Goal: Transaction & Acquisition: Purchase product/service

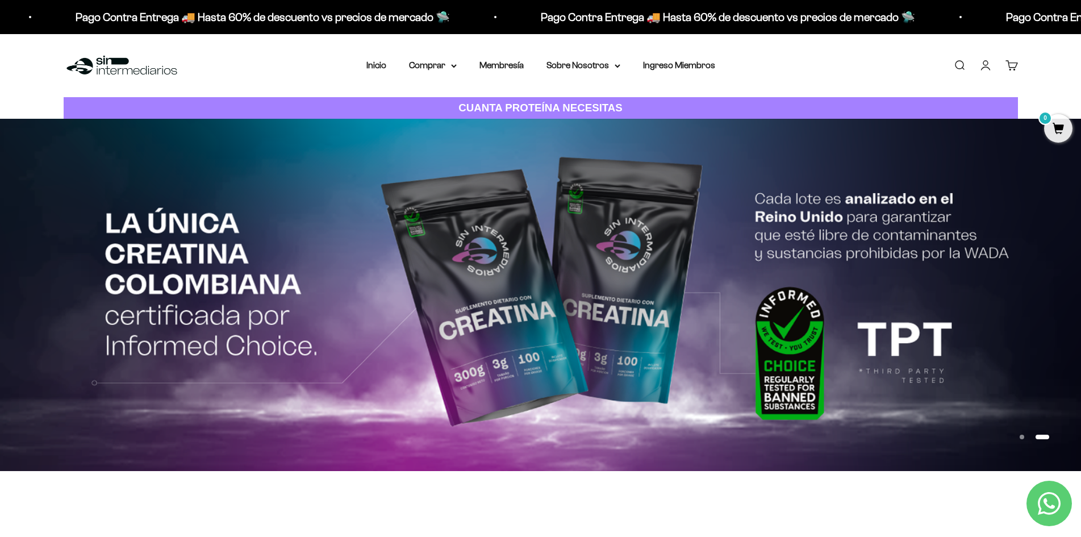
click at [1023, 436] on button "Ir al artículo 1" at bounding box center [1022, 437] width 5 height 5
click at [1020, 435] on button "Ir al artículo 1" at bounding box center [1022, 437] width 5 height 5
click at [983, 61] on link "Iniciar sesión" at bounding box center [985, 65] width 12 height 12
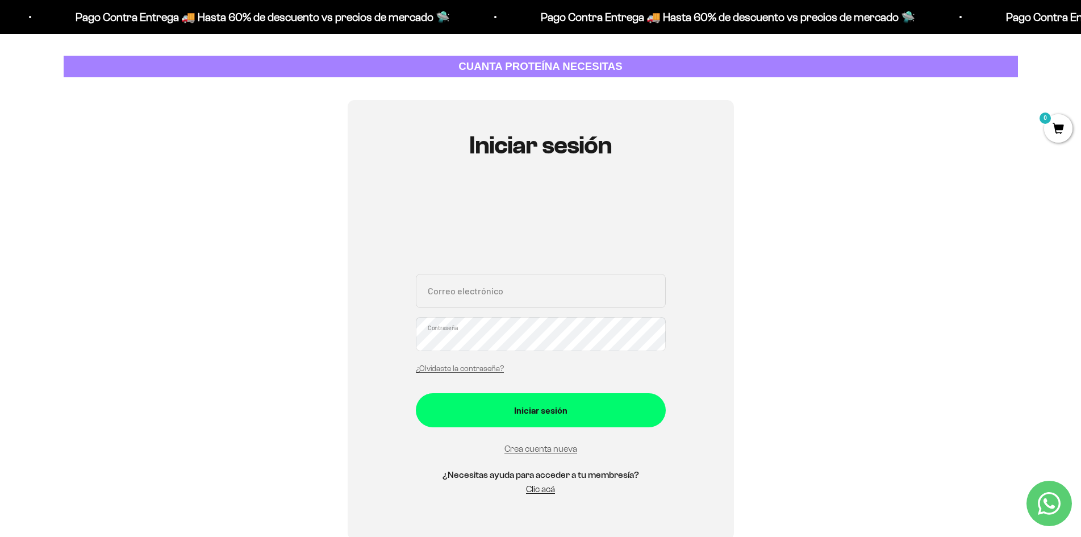
scroll to position [114, 0]
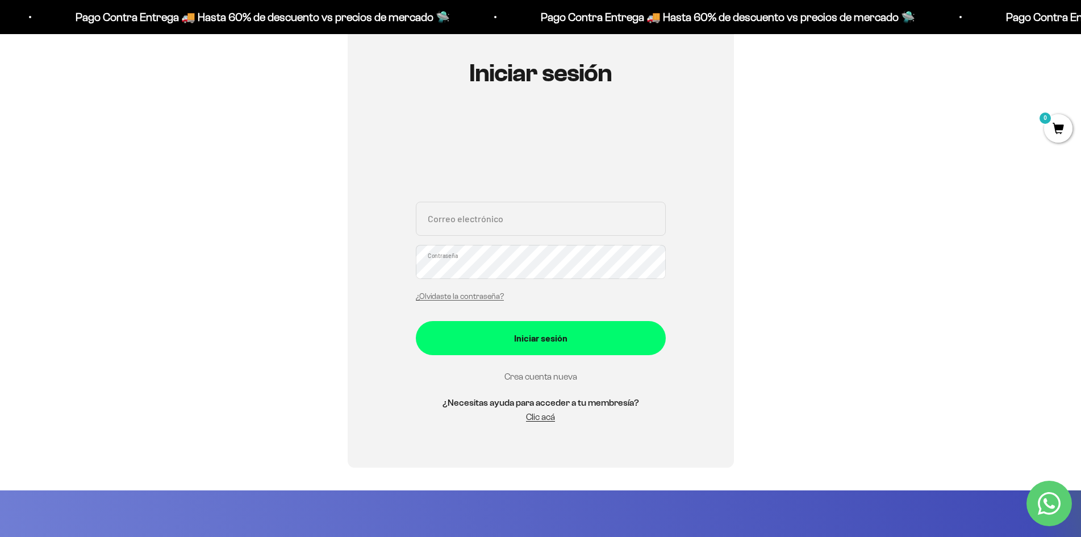
click at [535, 377] on link "Crea cuenta nueva" at bounding box center [540, 377] width 73 height 10
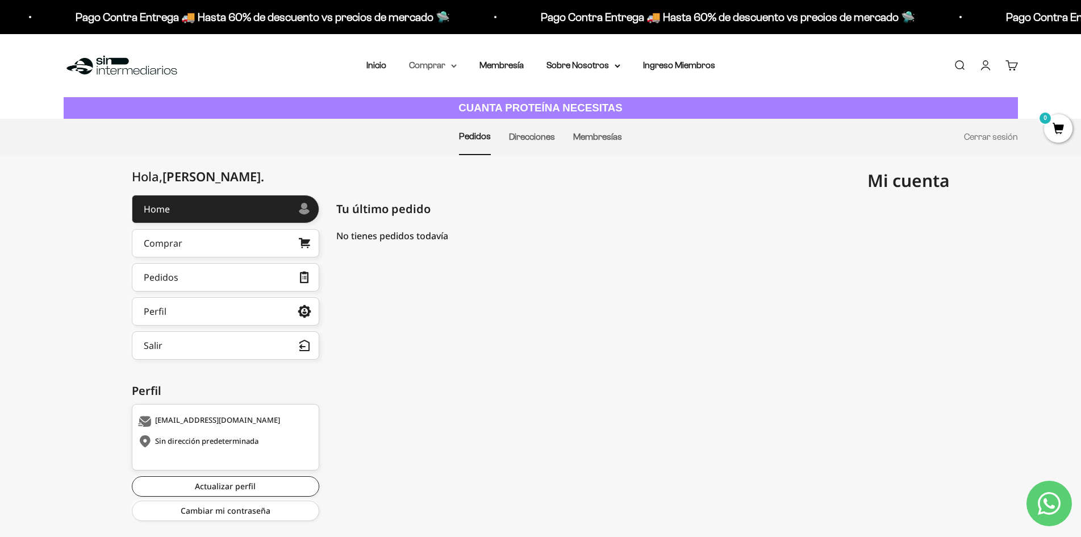
click at [431, 66] on summary "Comprar" at bounding box center [433, 65] width 48 height 15
click at [434, 97] on span "Proteínas" at bounding box center [435, 102] width 38 height 10
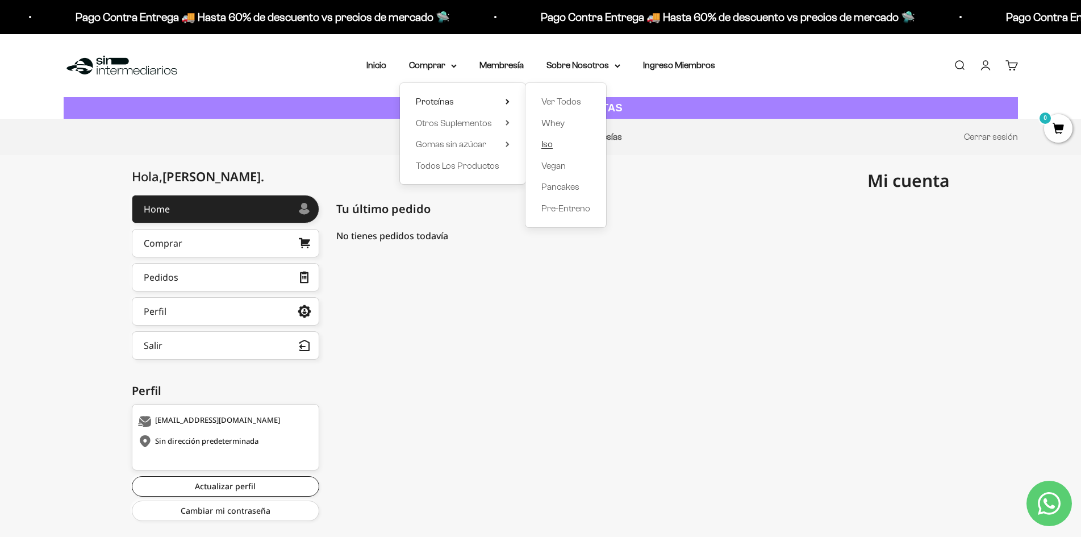
click at [545, 145] on span "Iso" at bounding box center [546, 144] width 11 height 10
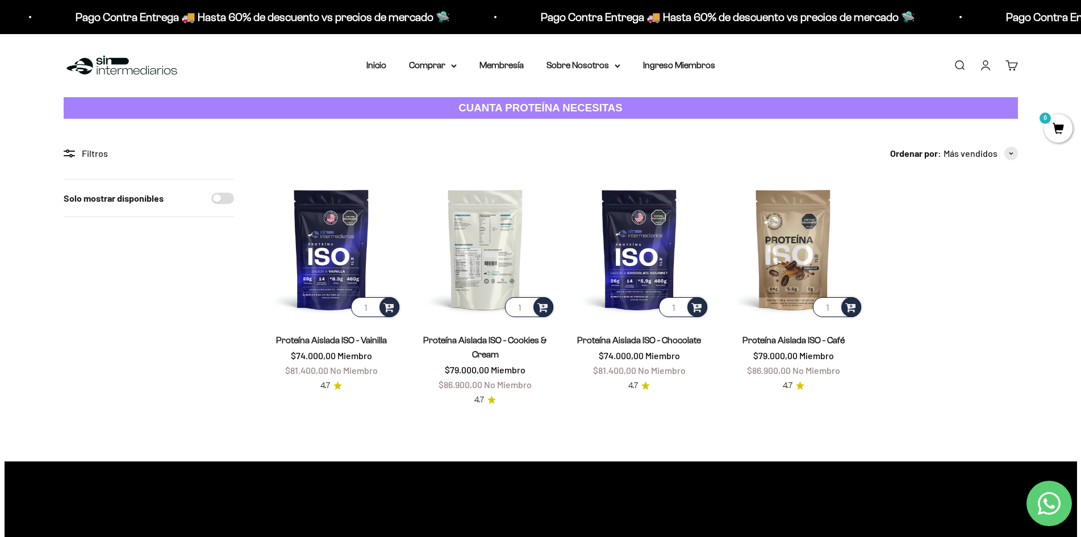
click at [487, 248] on img at bounding box center [485, 249] width 140 height 140
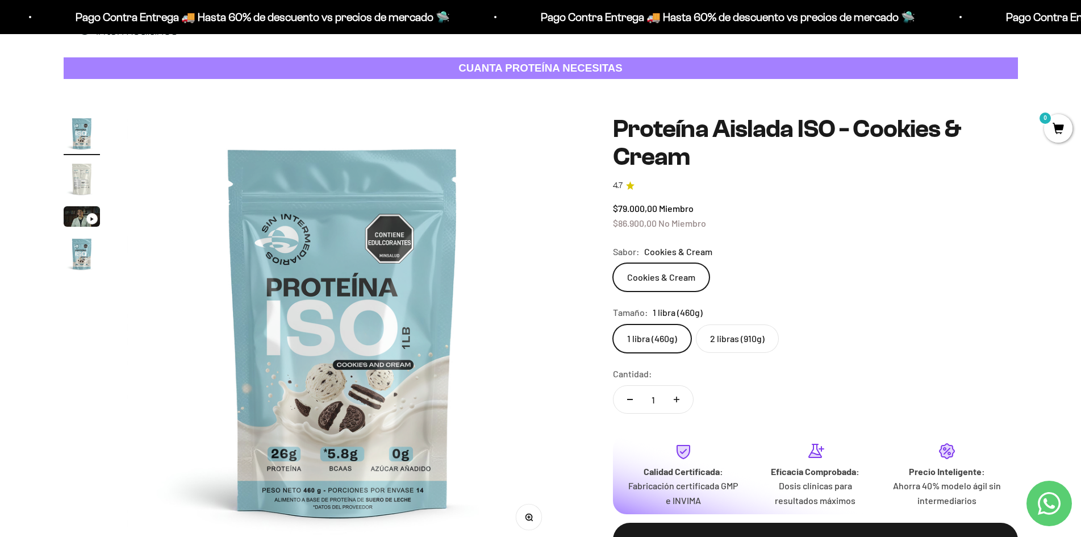
scroll to position [57, 0]
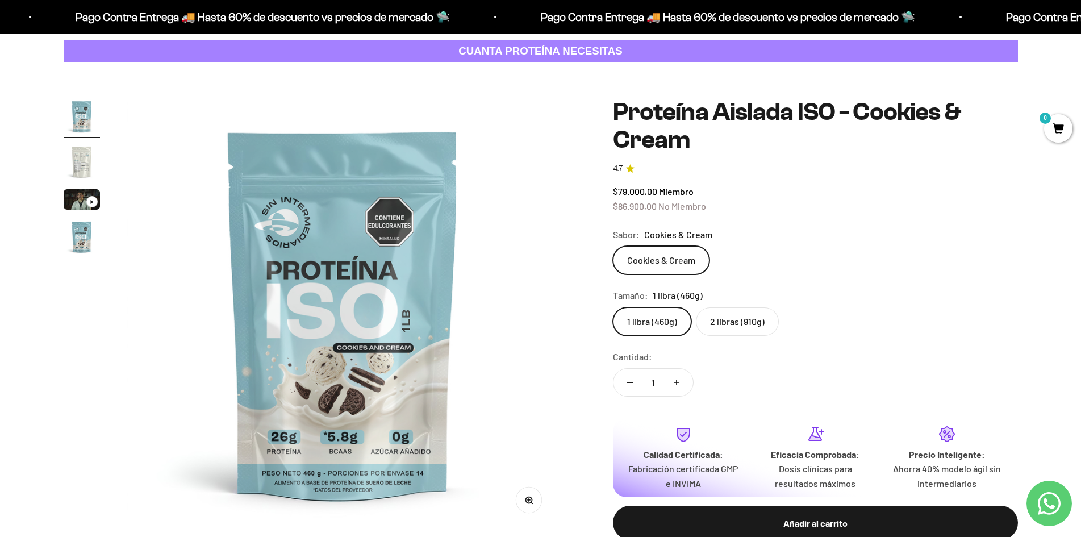
click at [83, 162] on img "Ir al artículo 2" at bounding box center [82, 162] width 36 height 36
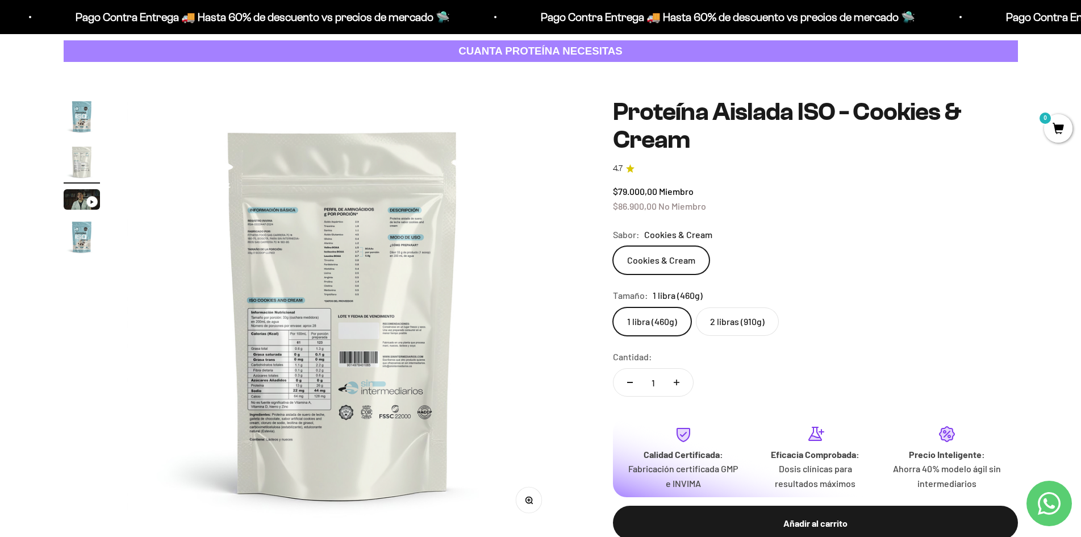
click at [289, 408] on img at bounding box center [342, 313] width 431 height 431
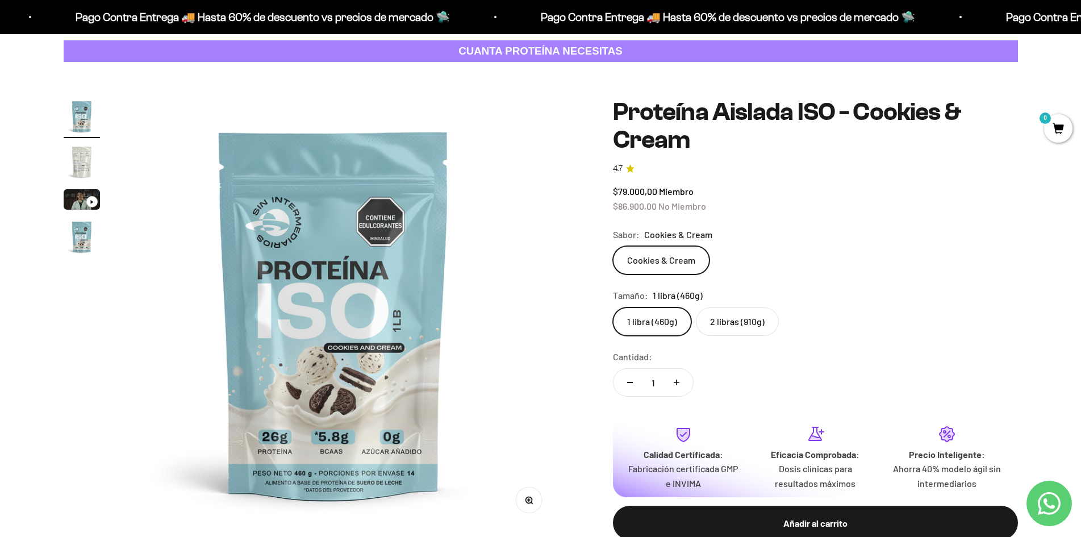
scroll to position [0, 0]
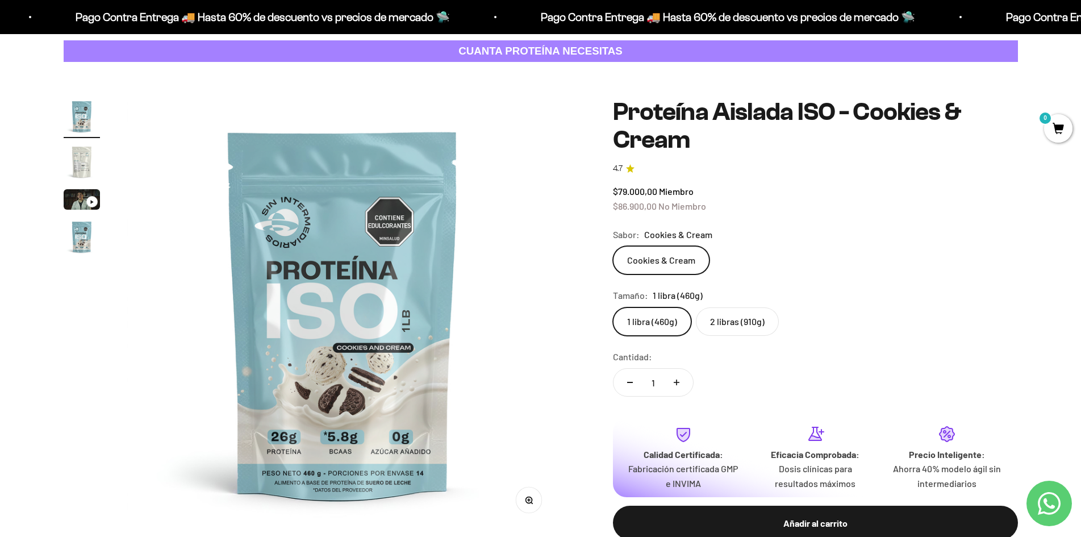
click at [88, 164] on img "Ir al artículo 2" at bounding box center [82, 162] width 36 height 36
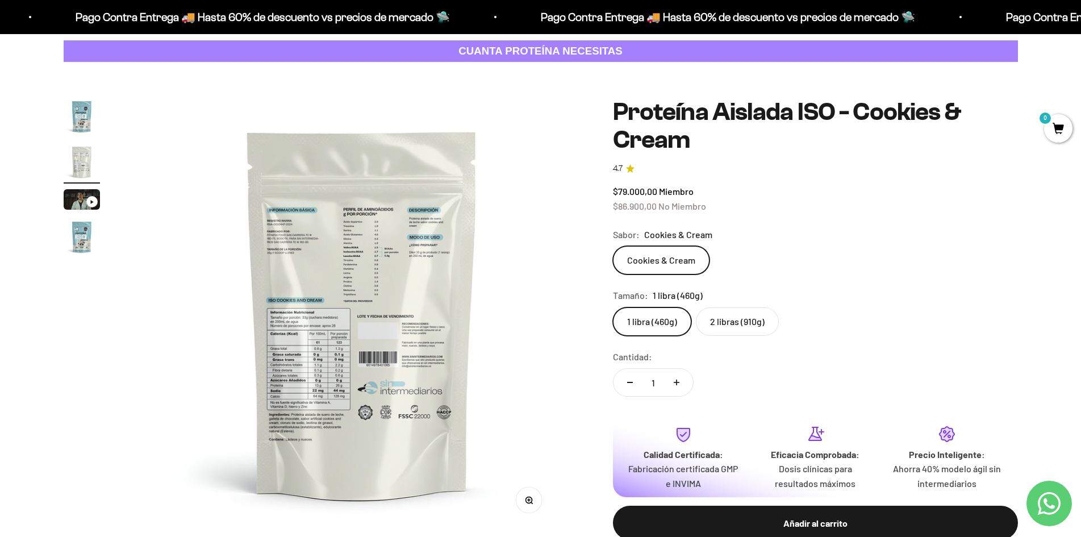
scroll to position [0, 445]
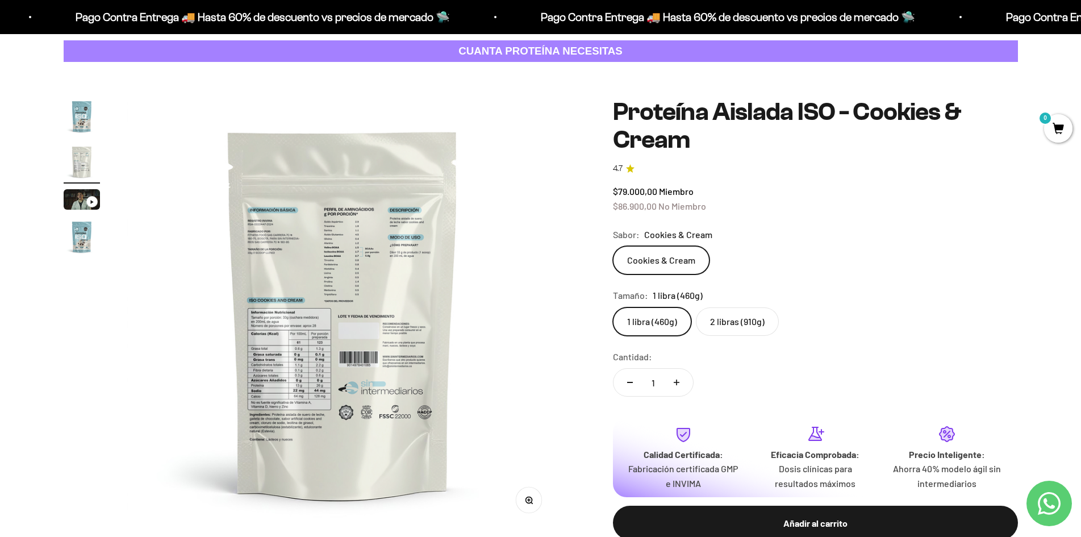
click at [525, 501] on icon "button" at bounding box center [529, 501] width 8 height 8
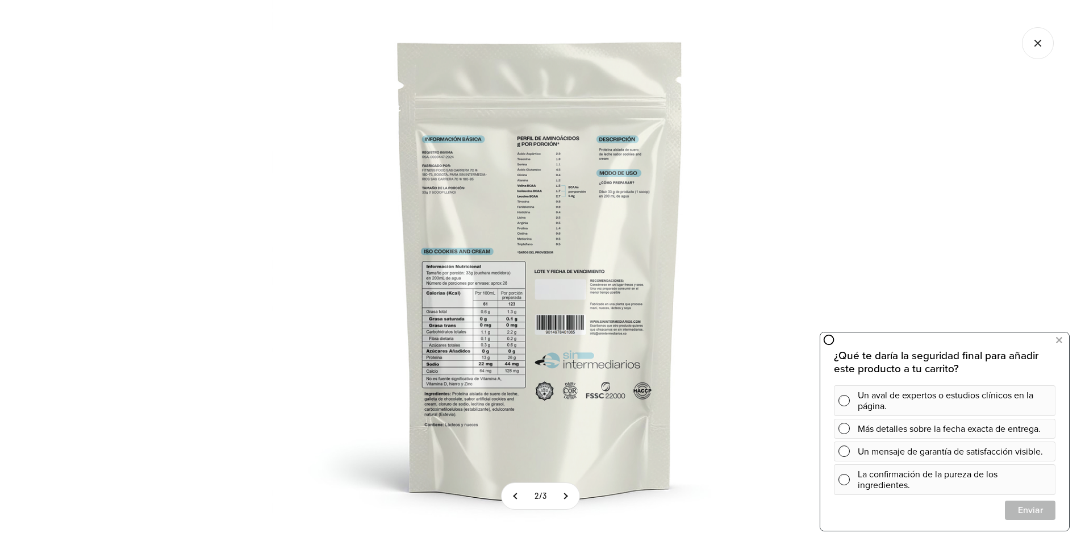
click at [498, 341] on img at bounding box center [540, 268] width 537 height 537
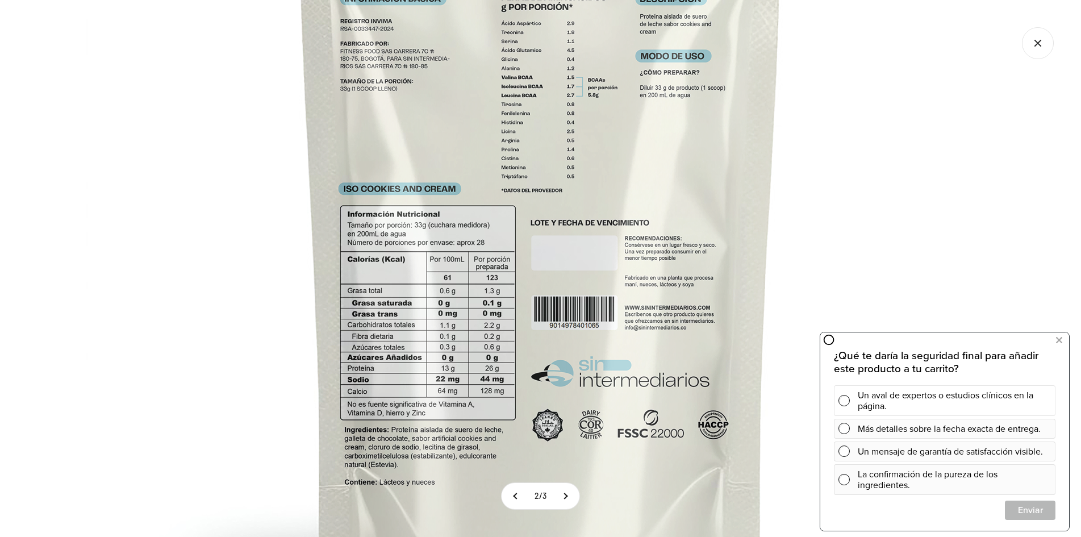
click at [843, 399] on span at bounding box center [844, 400] width 11 height 11
click at [850, 481] on icon at bounding box center [848, 479] width 9 height 9
click at [1021, 512] on span "Cerrar" at bounding box center [1030, 510] width 49 height 20
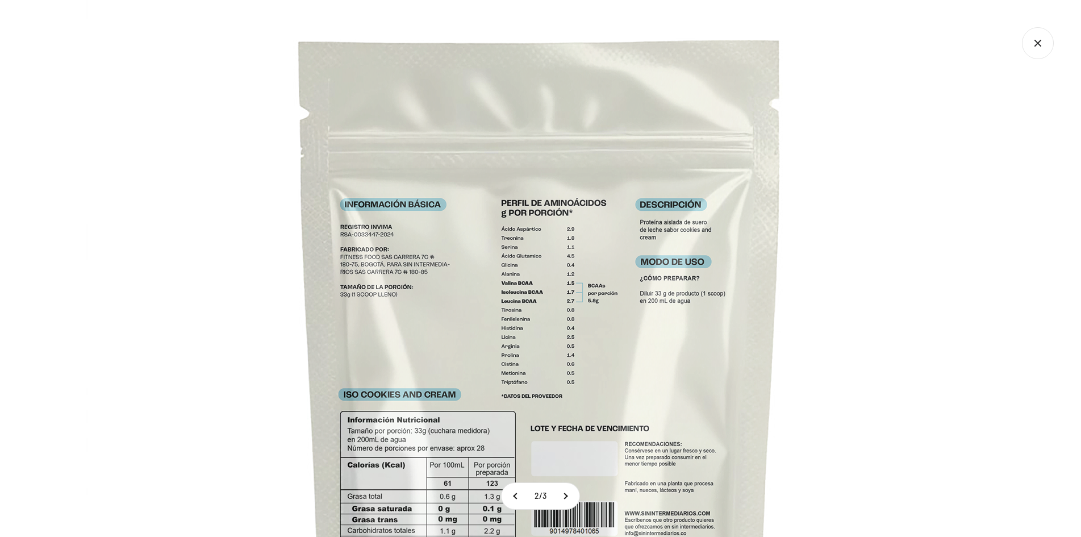
click at [1036, 43] on icon "Cerrar galería" at bounding box center [1038, 43] width 32 height 32
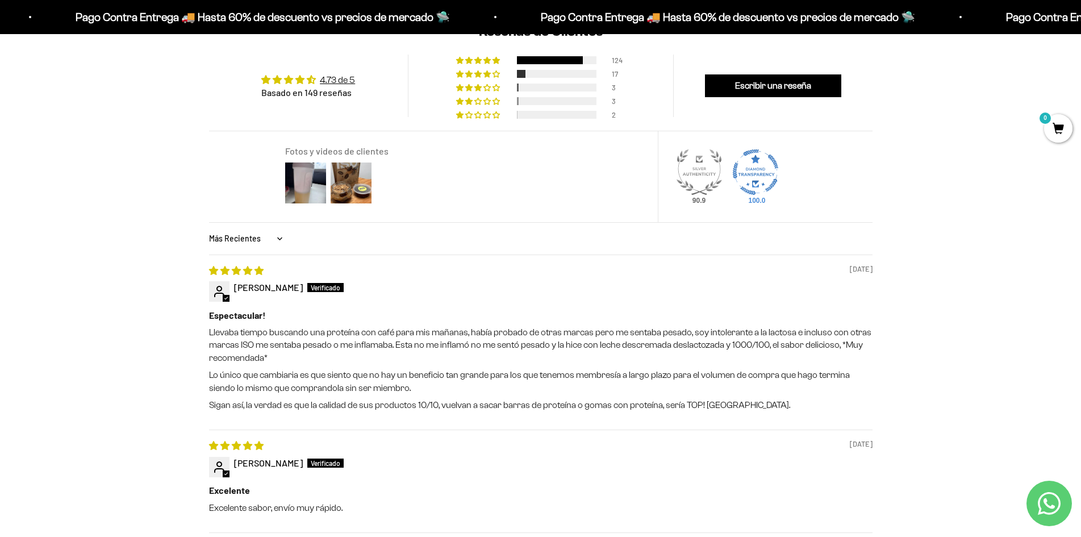
scroll to position [966, 0]
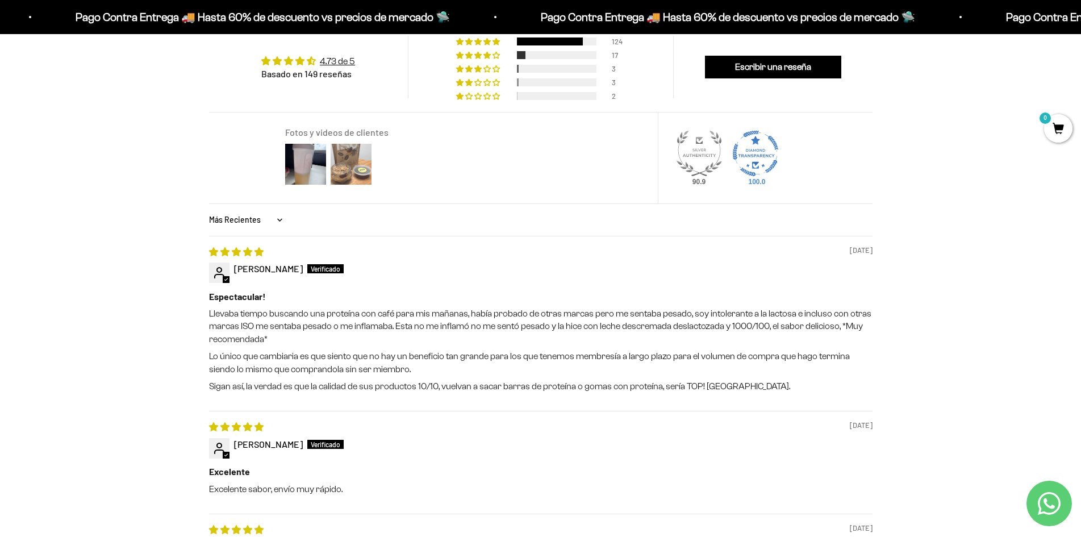
click at [351, 178] on img at bounding box center [350, 163] width 45 height 45
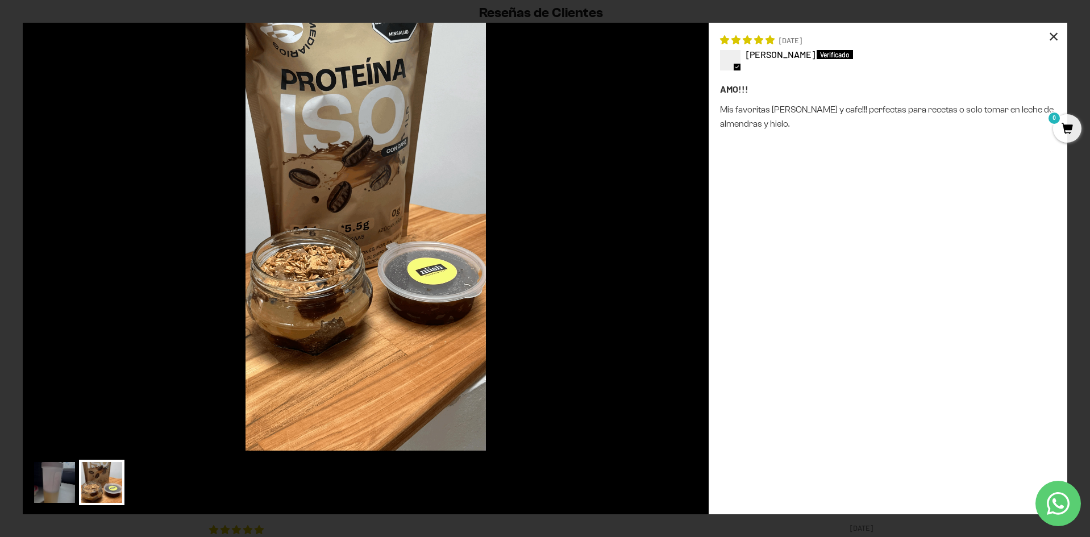
click at [1054, 37] on div "×" at bounding box center [1053, 36] width 27 height 27
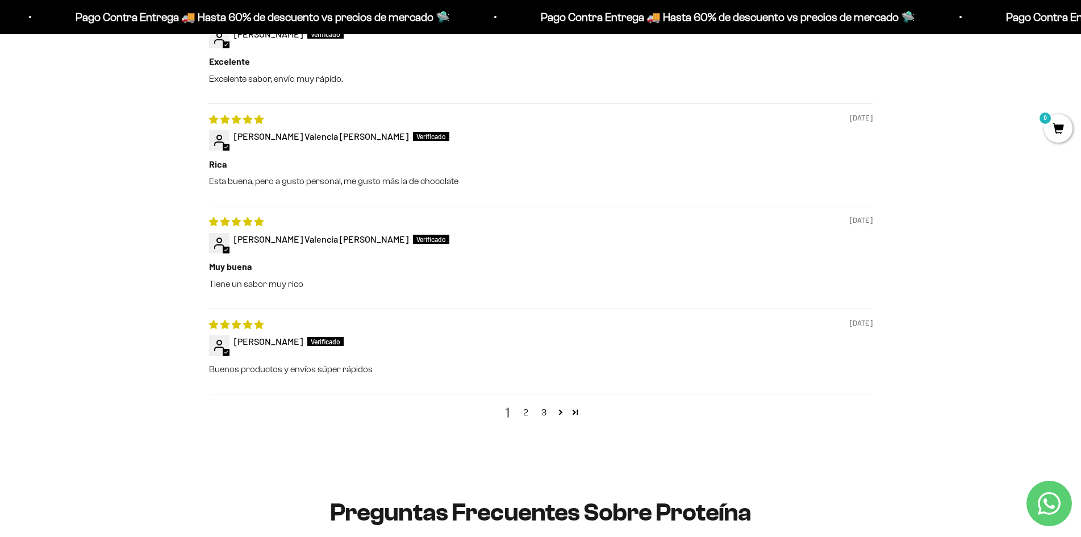
scroll to position [1420, 0]
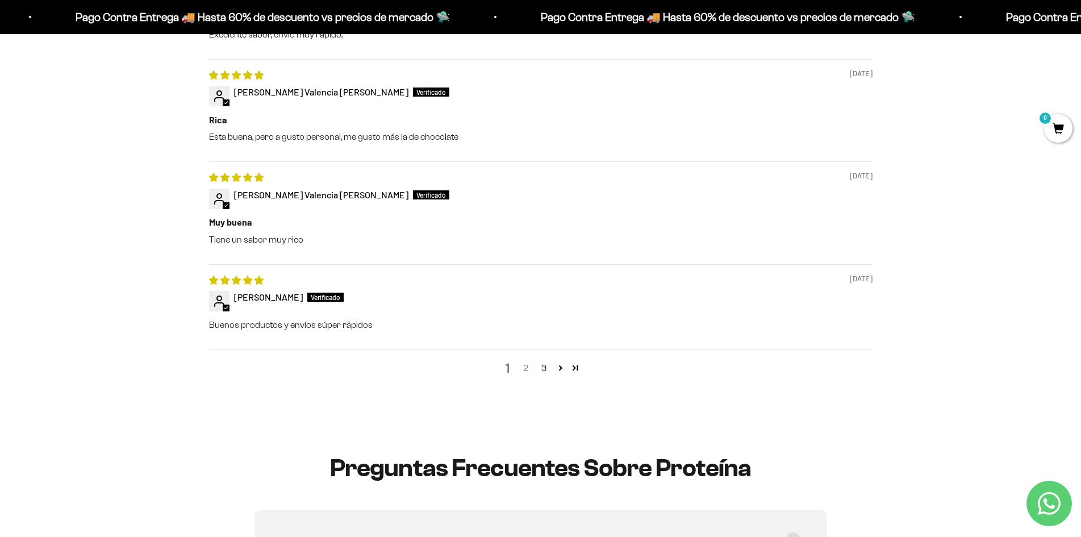
click at [524, 370] on link "2" at bounding box center [526, 368] width 18 height 14
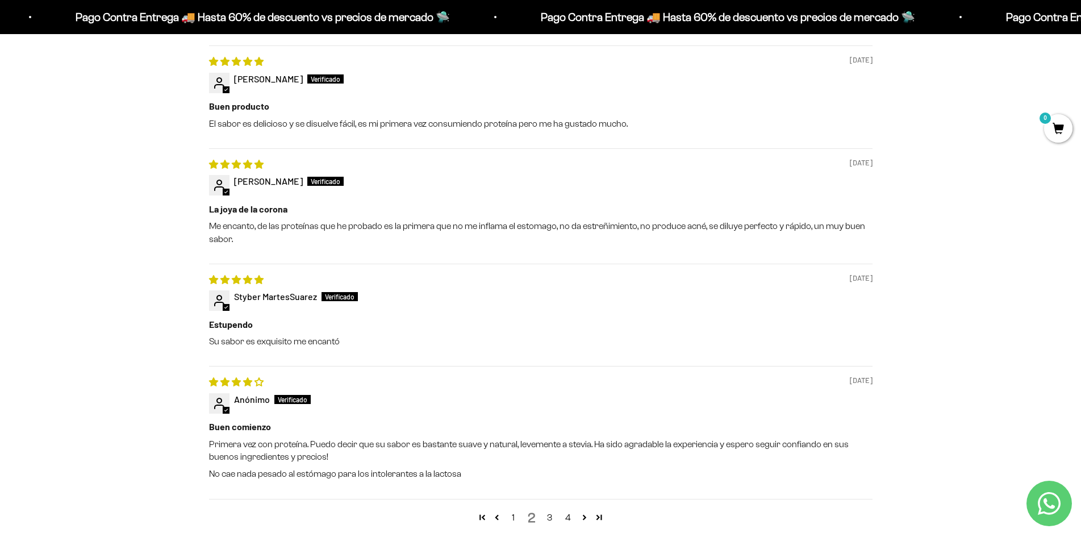
scroll to position [1315, 0]
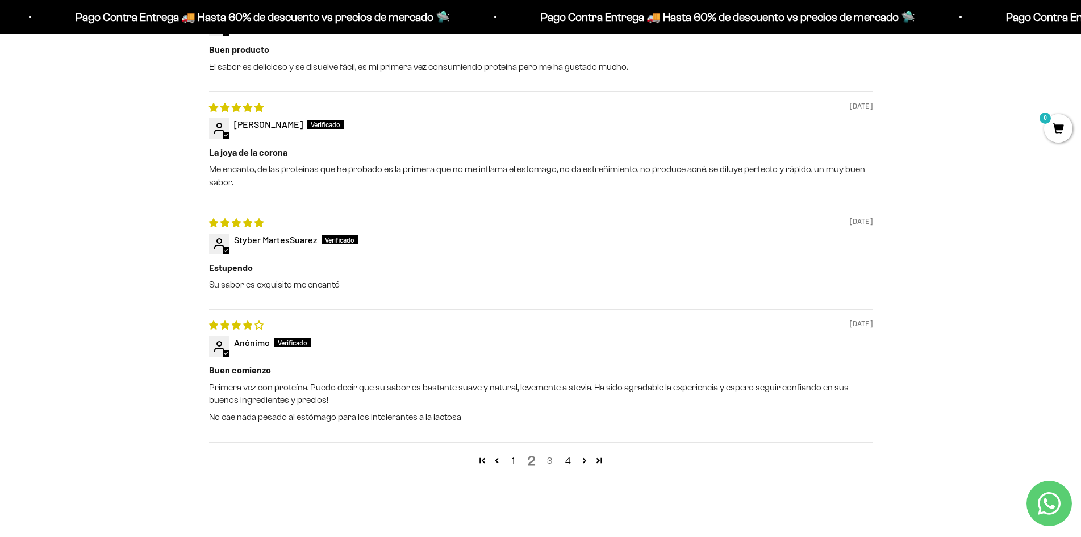
click at [549, 461] on link "3" at bounding box center [550, 461] width 18 height 14
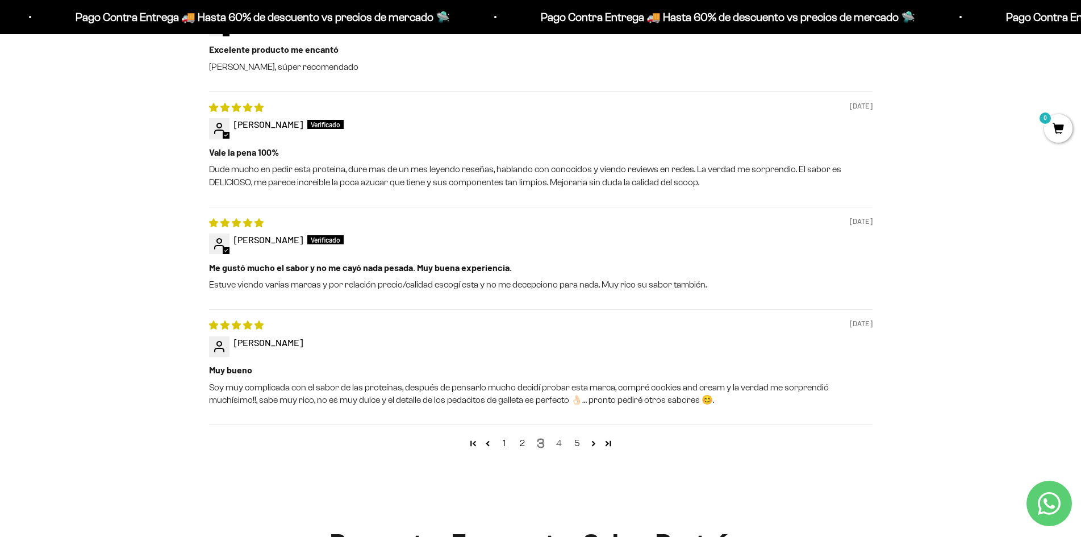
click at [561, 442] on link "4" at bounding box center [559, 443] width 18 height 14
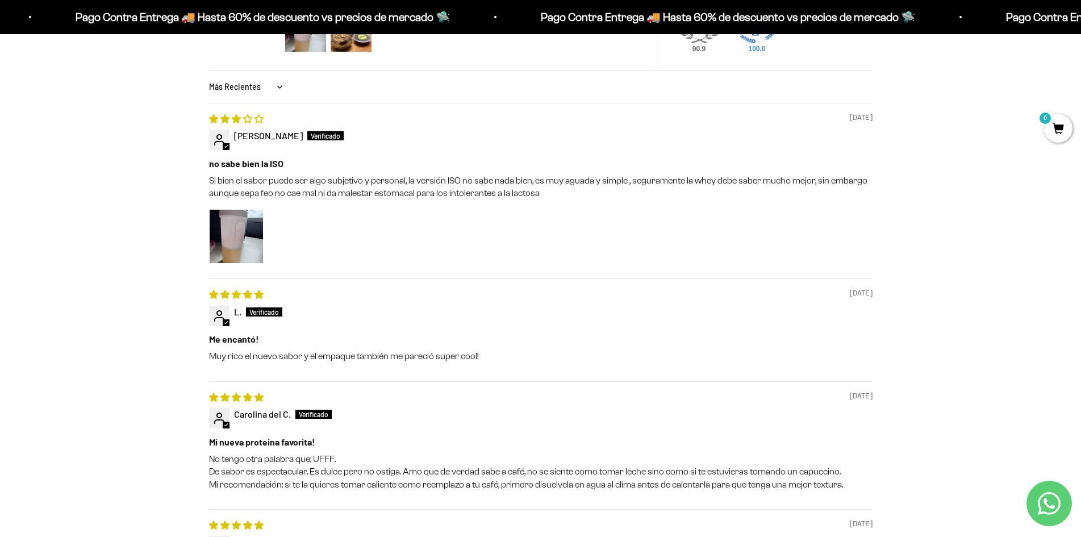
scroll to position [1088, 0]
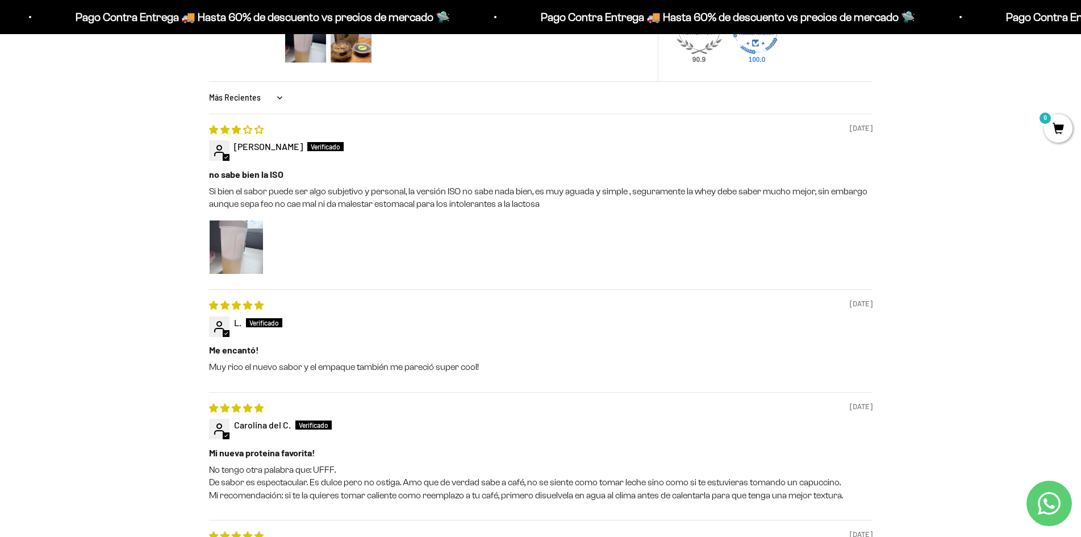
click at [232, 233] on img "Link to user picture 1" at bounding box center [236, 246] width 53 height 53
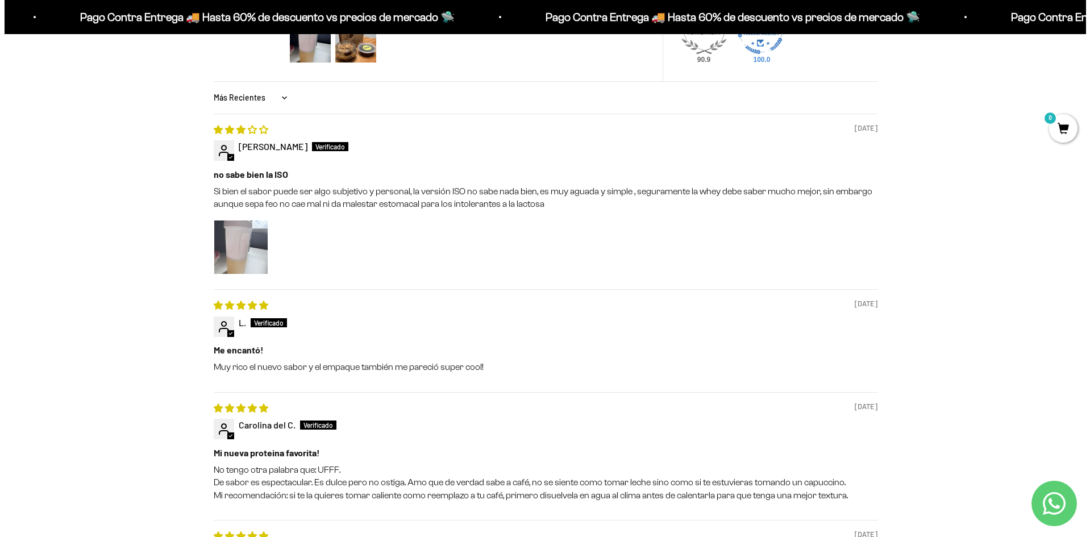
scroll to position [0, 0]
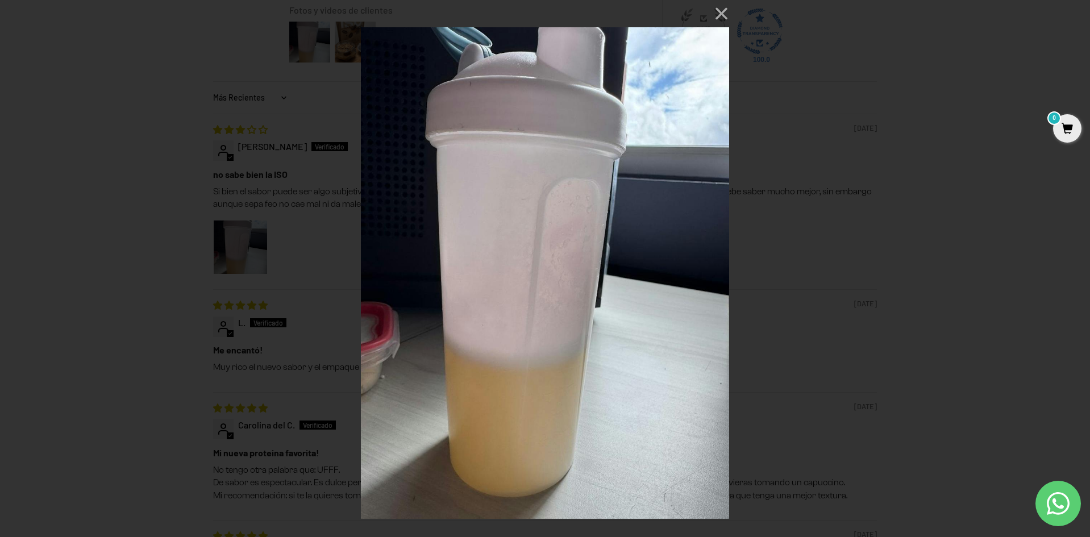
click at [812, 370] on div "×" at bounding box center [545, 268] width 1090 height 537
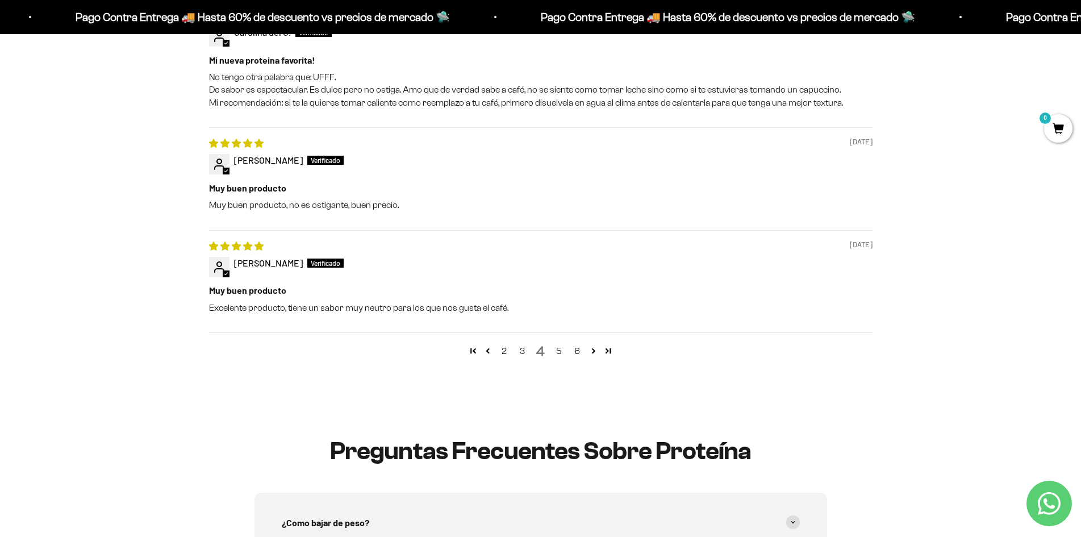
scroll to position [1486, 0]
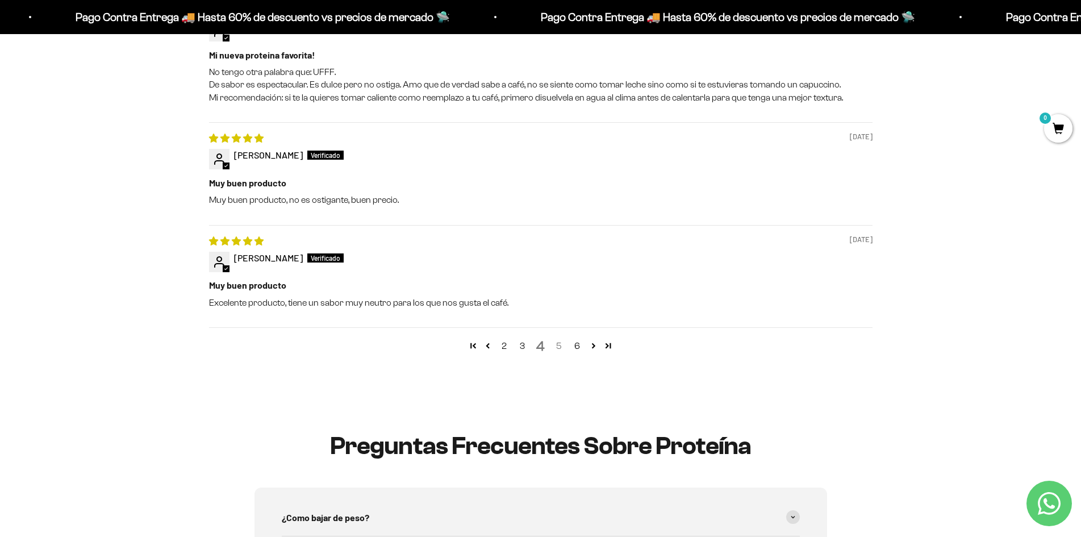
click at [561, 344] on link "5" at bounding box center [559, 346] width 18 height 14
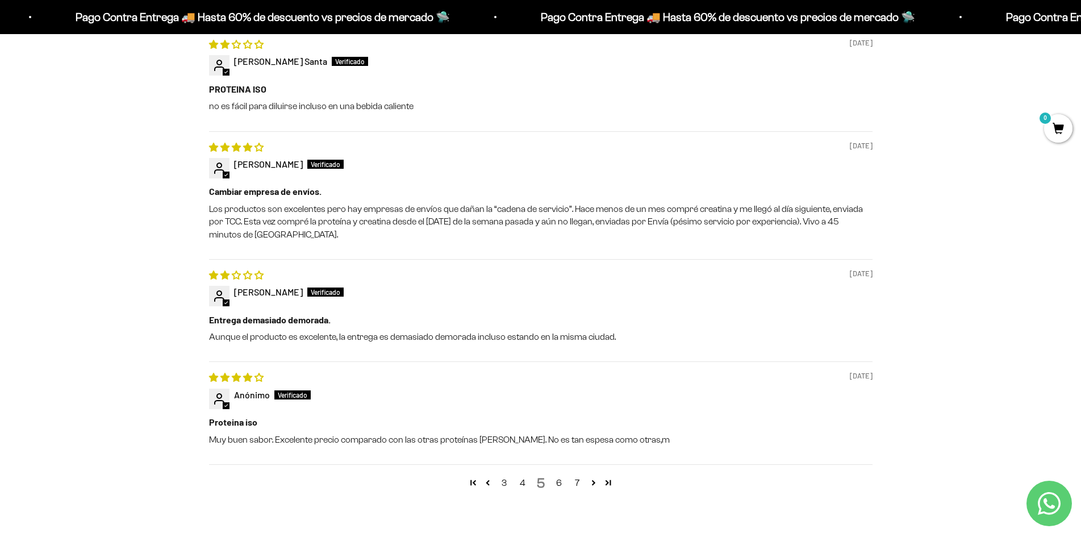
scroll to position [1315, 0]
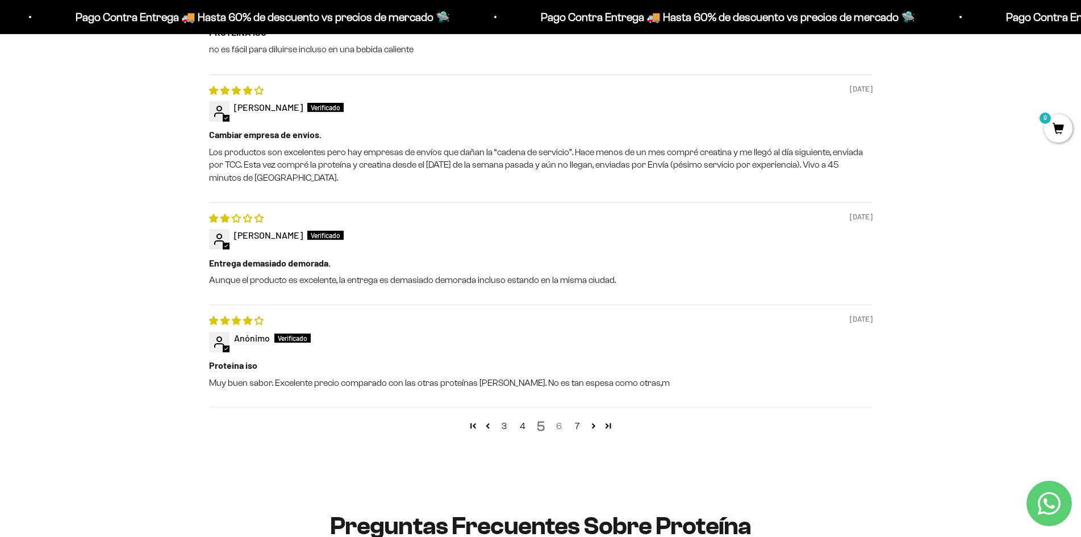
click at [555, 427] on link "6" at bounding box center [559, 426] width 18 height 14
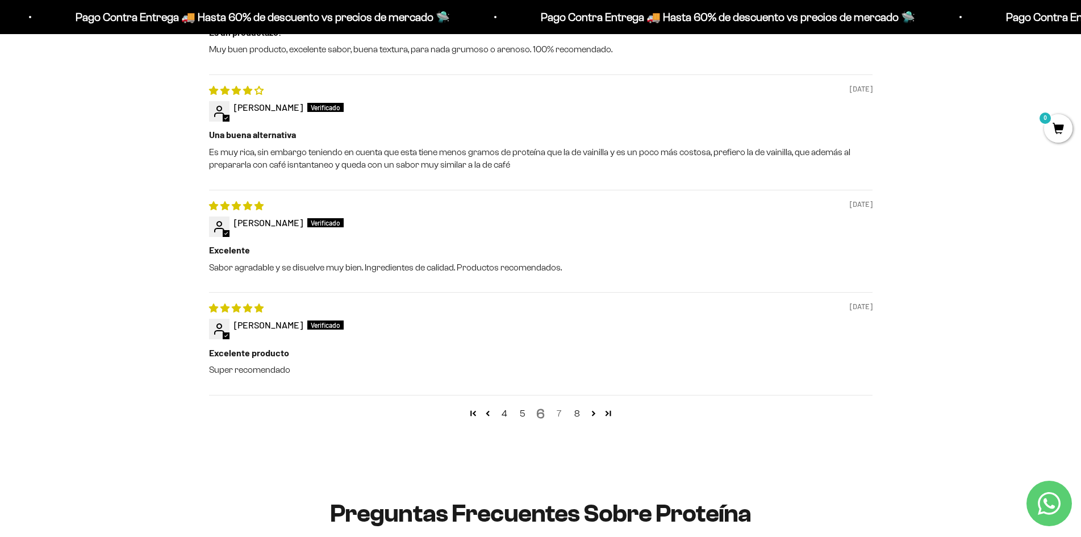
click at [557, 415] on link "7" at bounding box center [559, 414] width 18 height 14
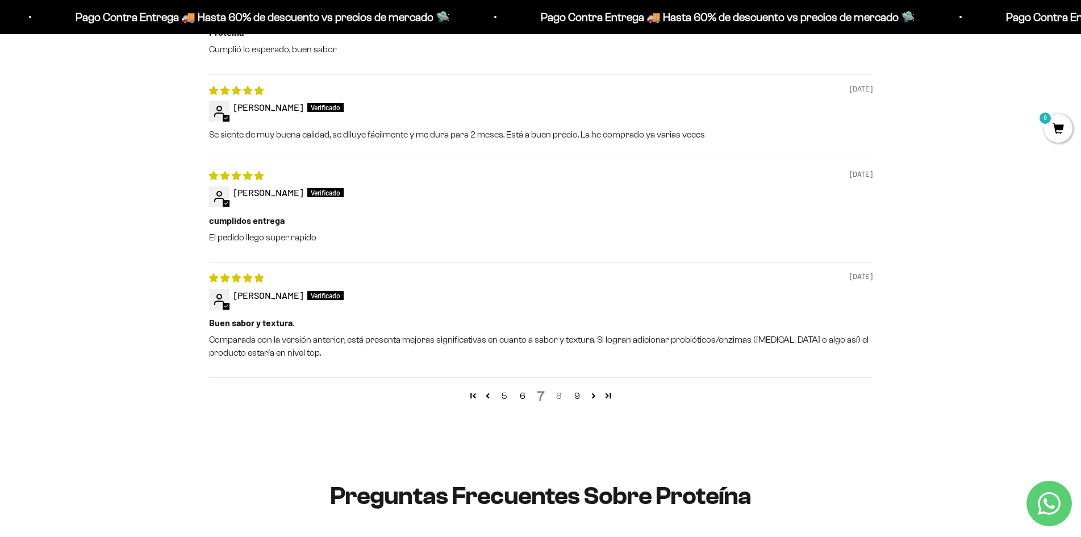
click at [558, 391] on link "8" at bounding box center [559, 396] width 18 height 14
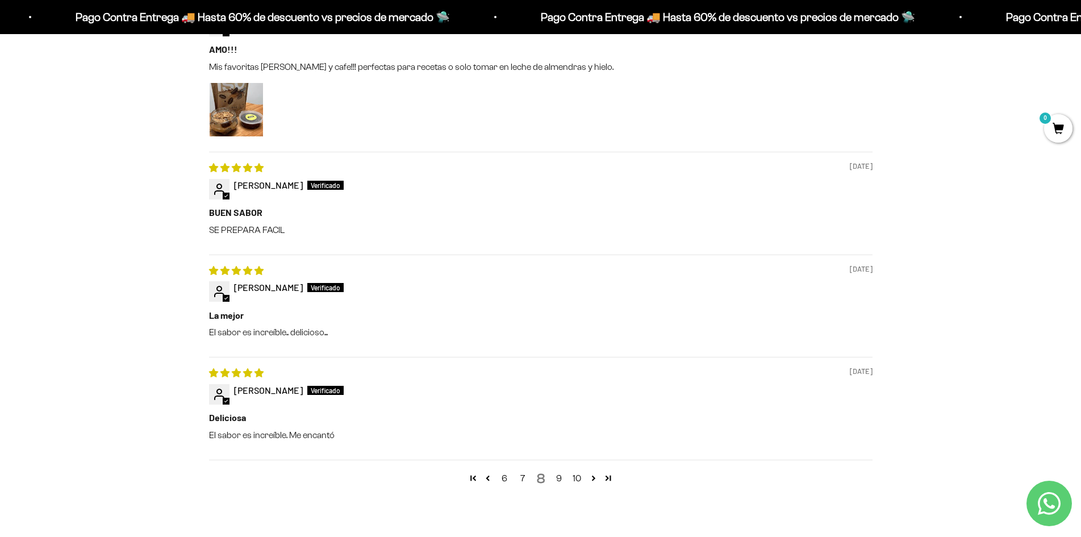
scroll to position [1372, 0]
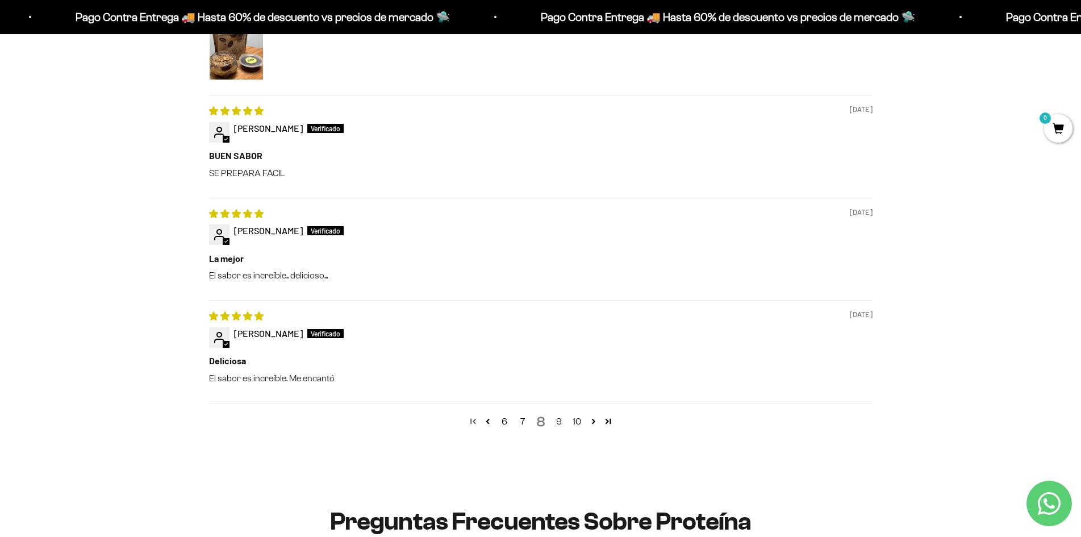
click at [476, 419] on link "Page 1" at bounding box center [473, 421] width 15 height 15
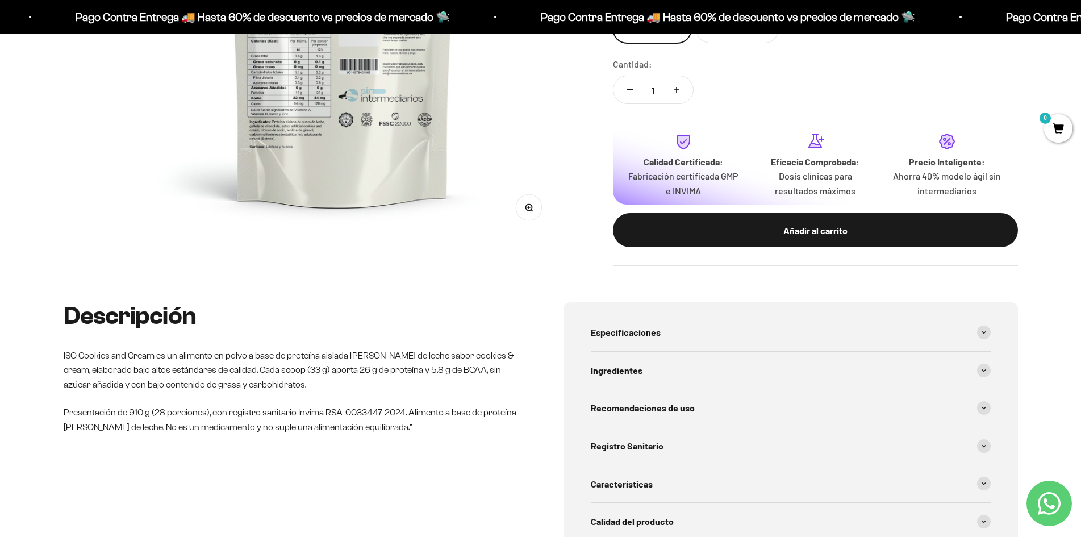
scroll to position [9, 0]
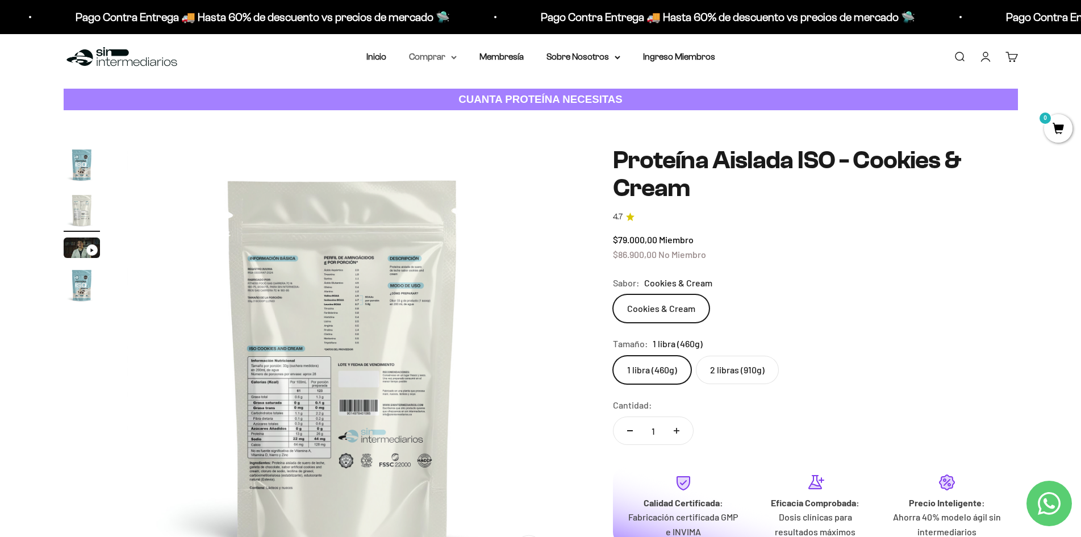
click at [438, 58] on summary "Comprar" at bounding box center [433, 56] width 48 height 15
click at [441, 93] on span "Proteínas" at bounding box center [435, 93] width 38 height 10
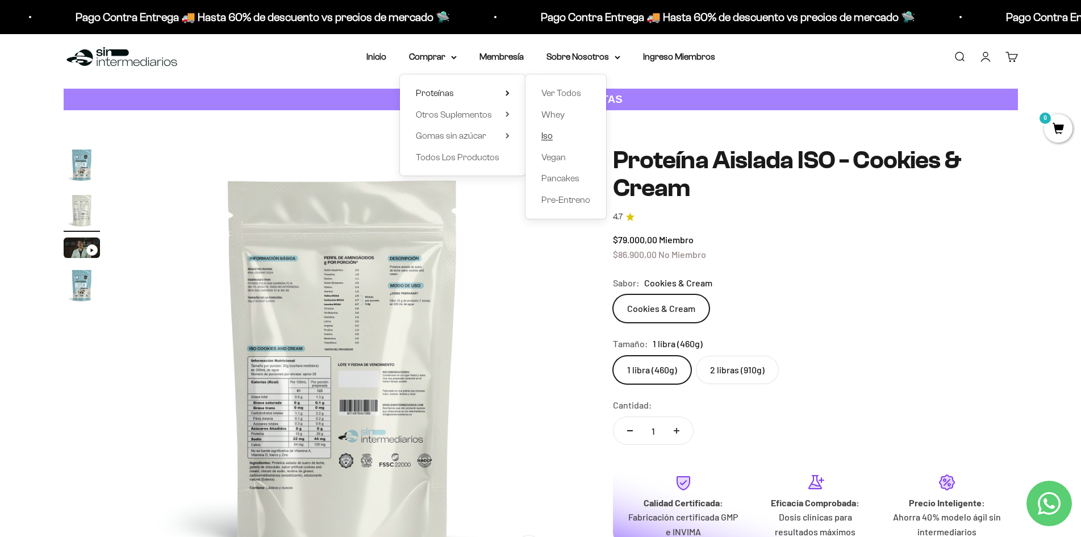
click at [548, 134] on span "Iso" at bounding box center [546, 136] width 11 height 10
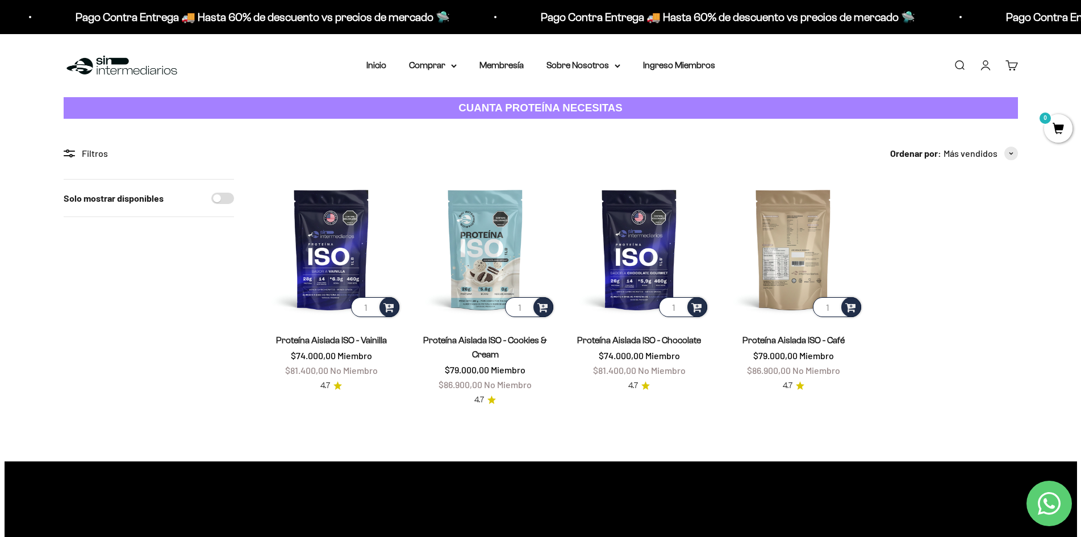
click at [803, 256] on img at bounding box center [793, 249] width 140 height 140
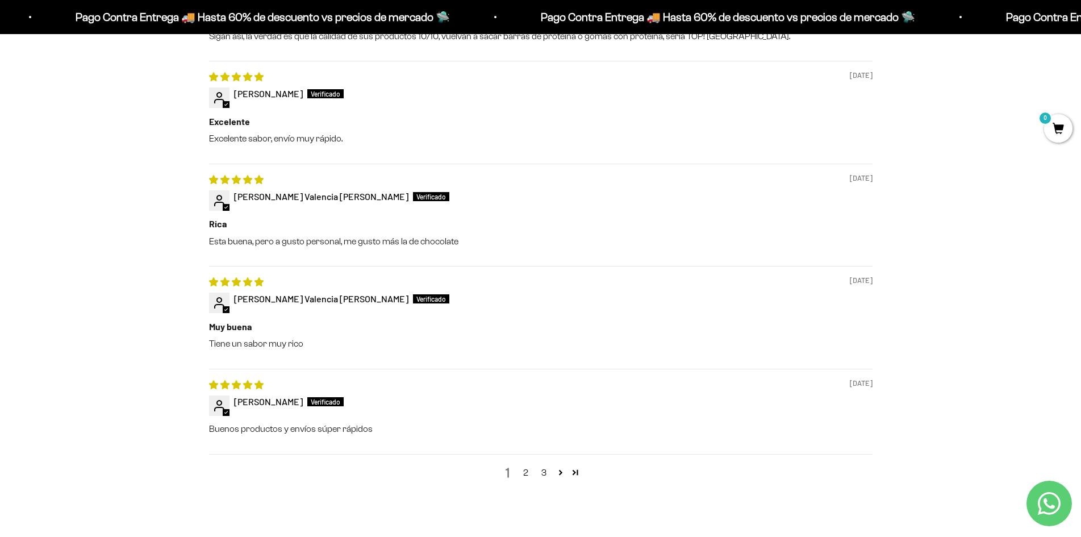
scroll to position [1364, 0]
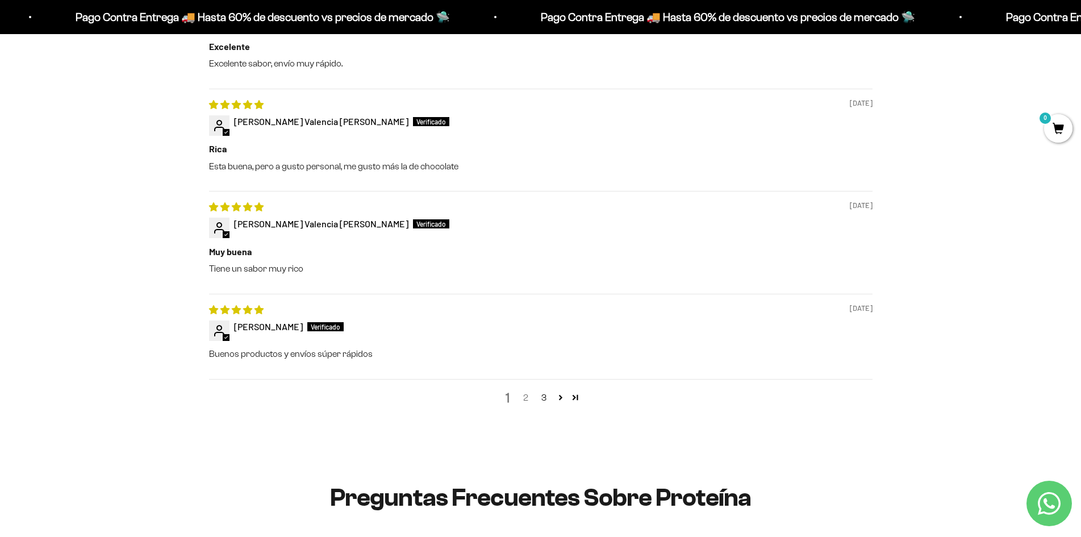
click at [525, 398] on link "2" at bounding box center [526, 398] width 18 height 14
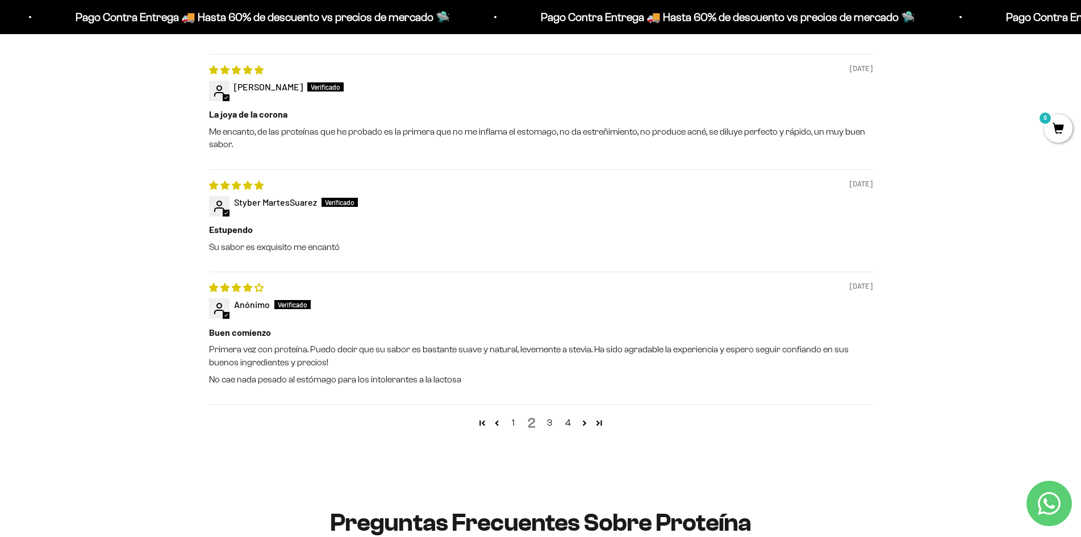
scroll to position [1344, 0]
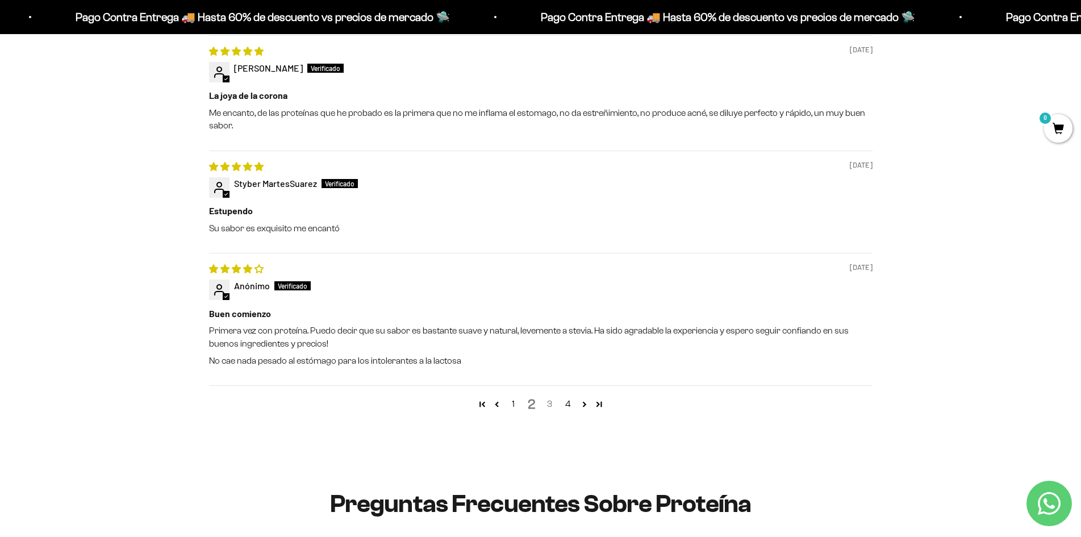
click at [549, 403] on link "3" at bounding box center [550, 404] width 18 height 14
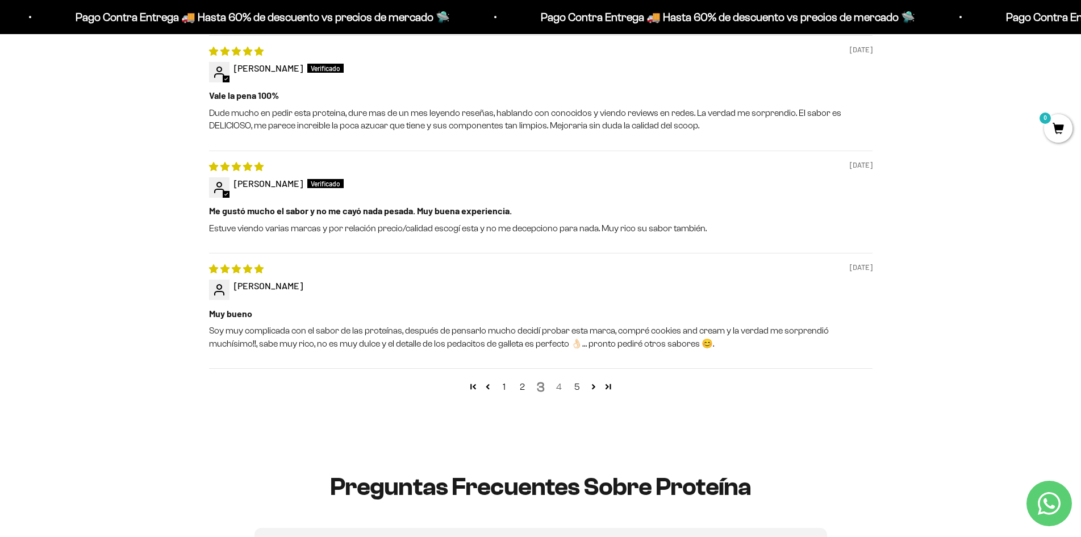
click at [552, 386] on link "4" at bounding box center [559, 387] width 18 height 14
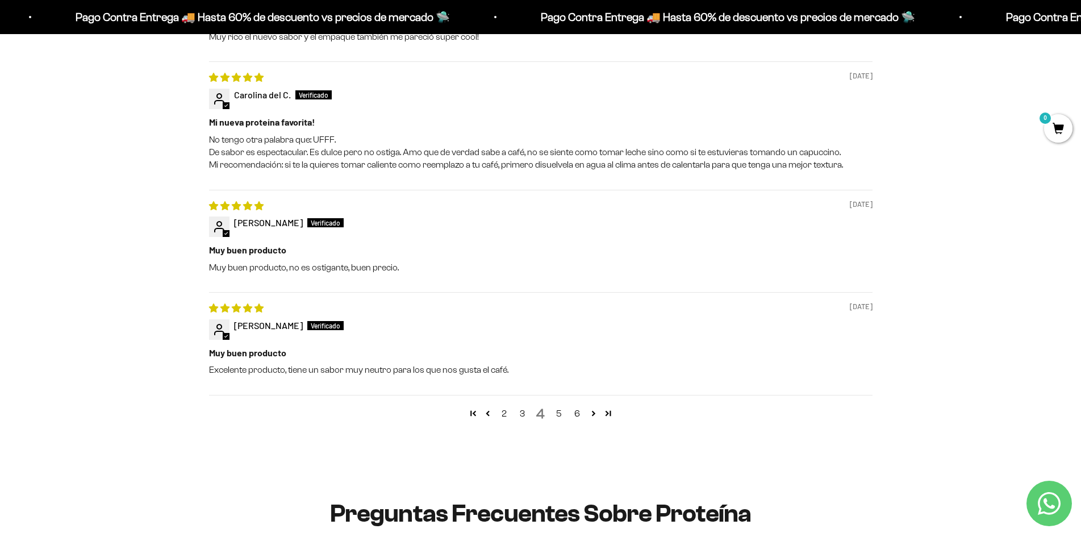
scroll to position [1401, 0]
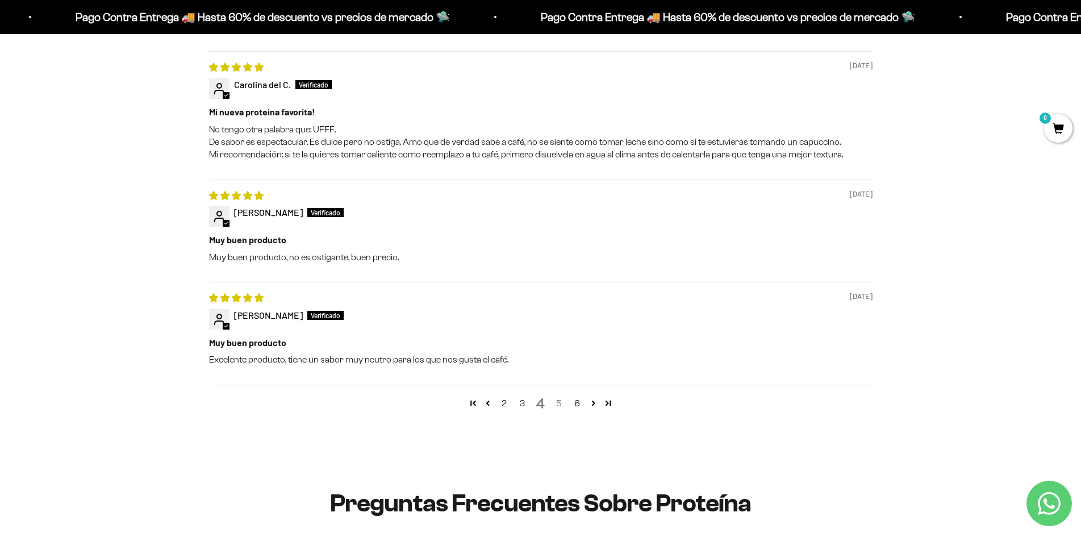
click at [558, 400] on link "5" at bounding box center [559, 404] width 18 height 14
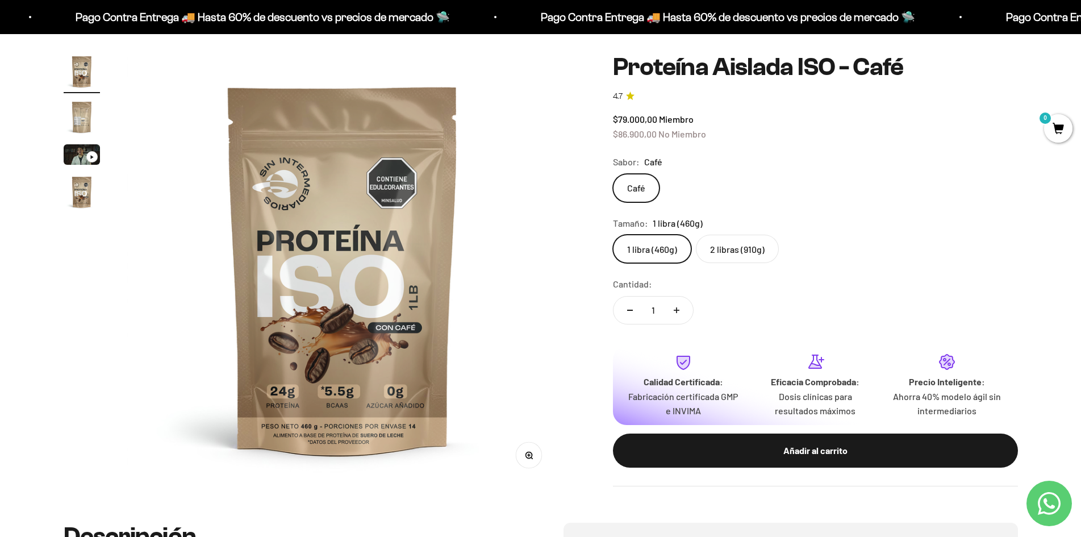
scroll to position [0, 0]
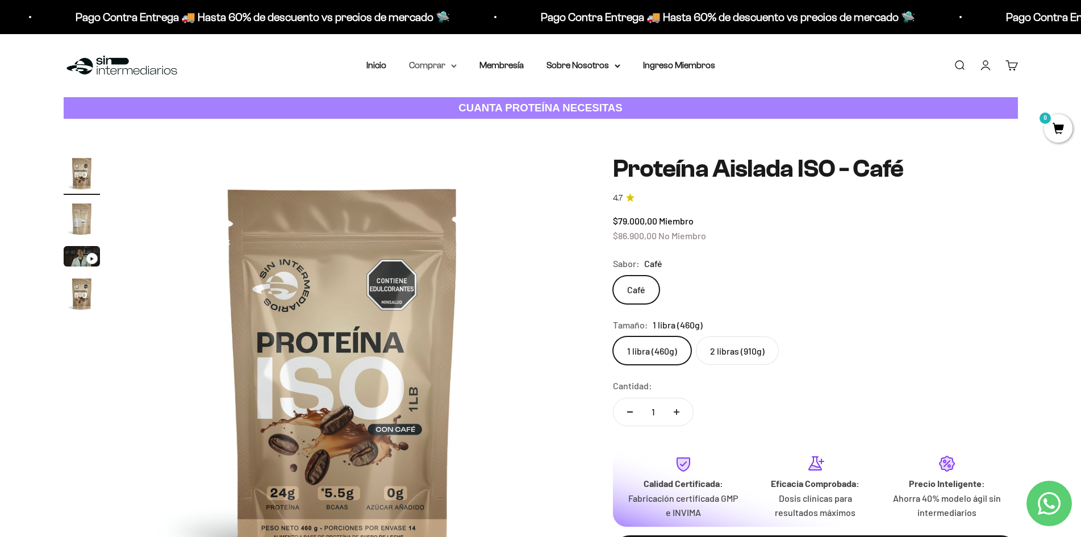
click at [430, 60] on summary "Comprar" at bounding box center [433, 65] width 48 height 15
click at [450, 98] on span "Proteínas" at bounding box center [435, 102] width 38 height 10
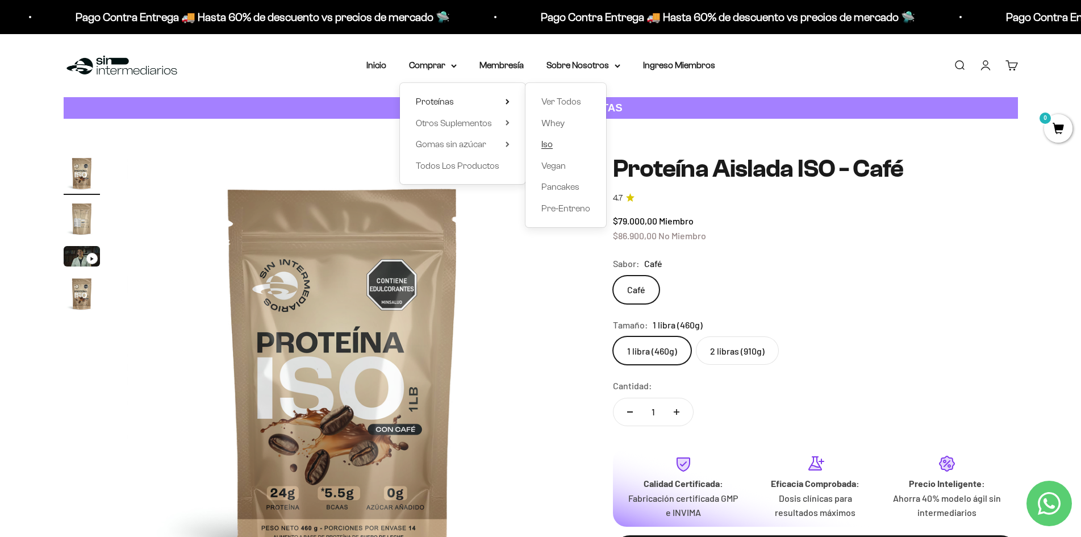
click at [547, 144] on span "Iso" at bounding box center [546, 144] width 11 height 10
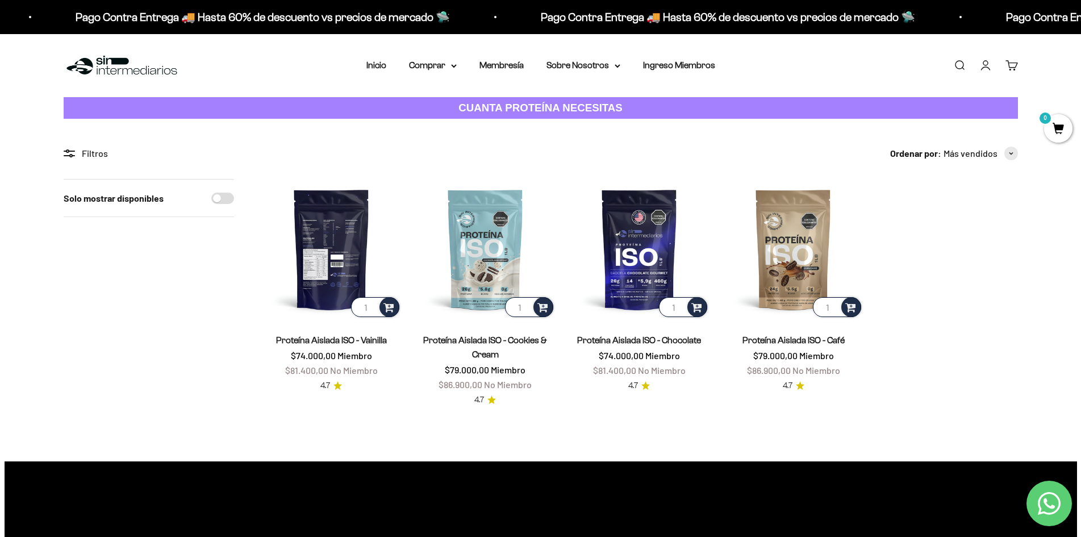
click at [329, 247] on img at bounding box center [331, 249] width 140 height 140
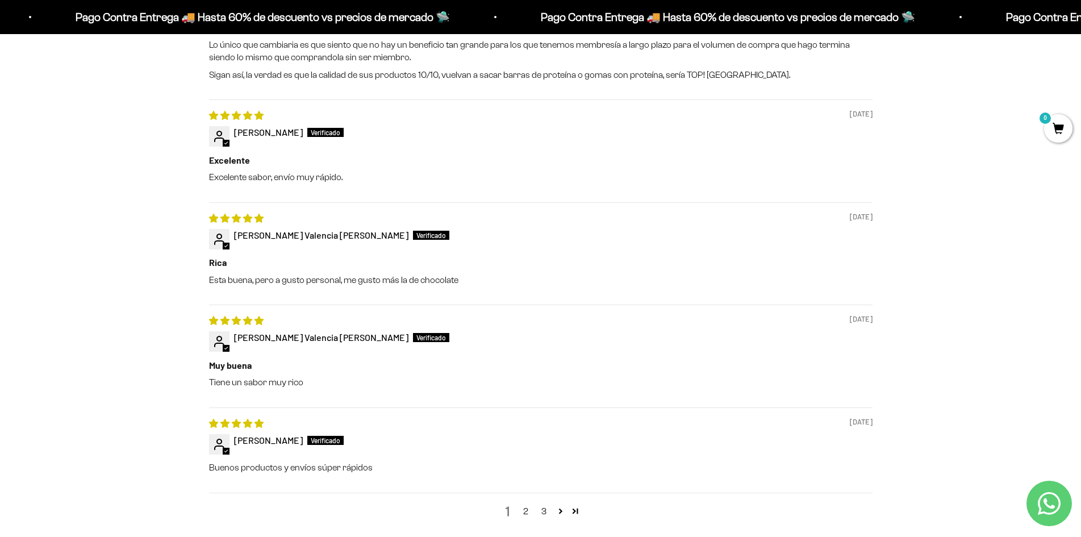
scroll to position [1307, 0]
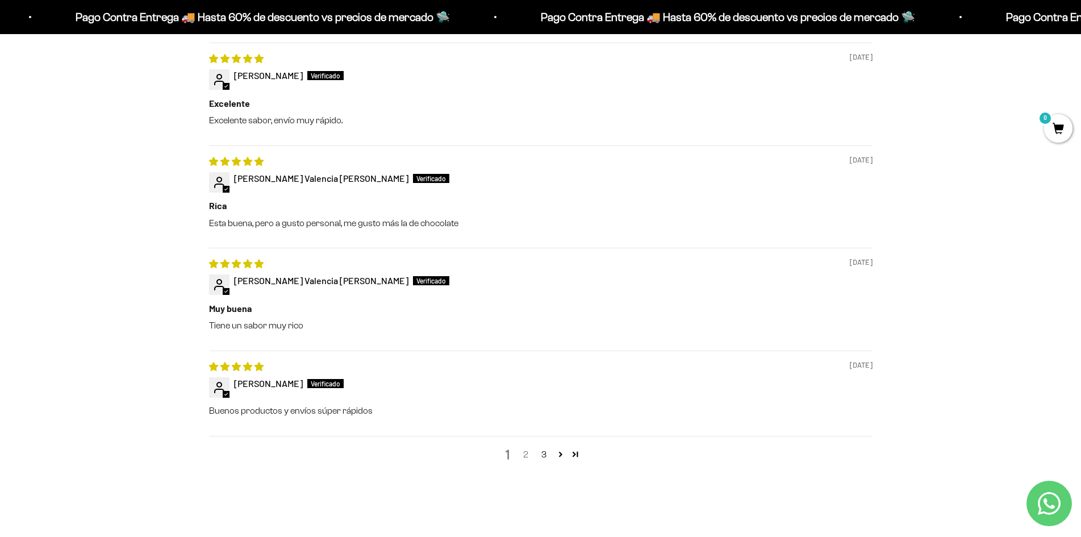
click at [526, 454] on link "2" at bounding box center [526, 455] width 18 height 14
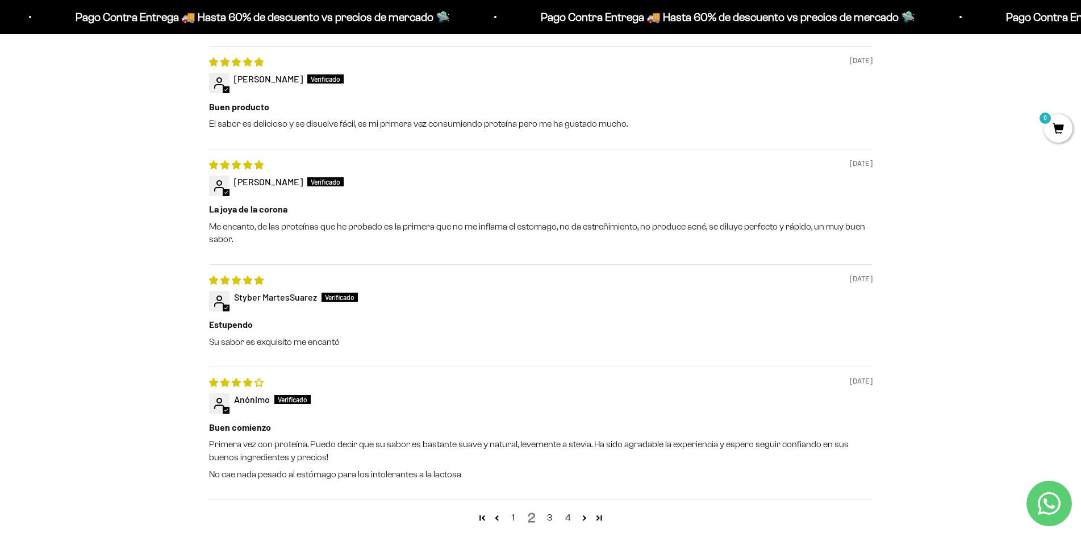
scroll to position [1287, 0]
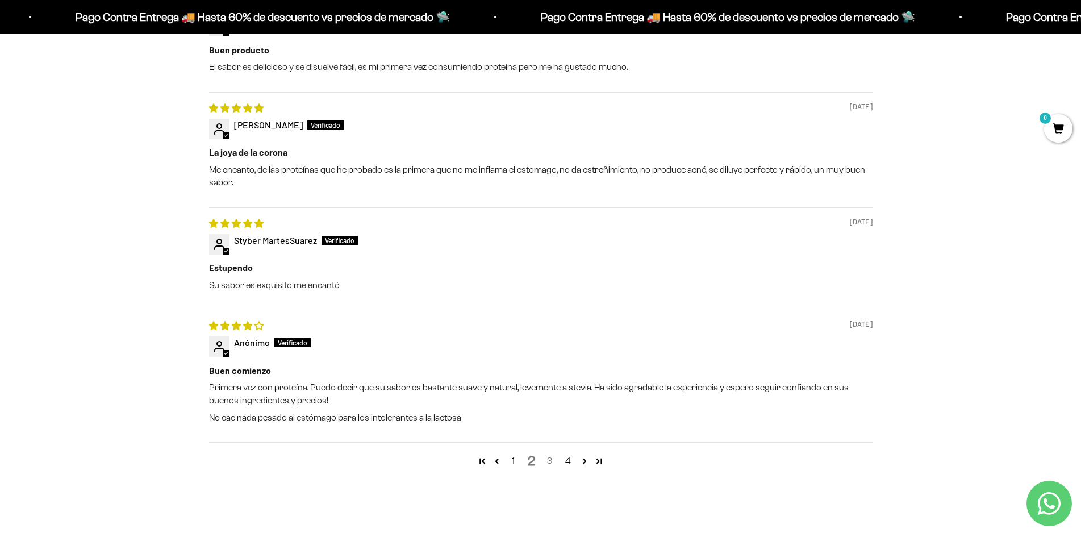
click at [545, 460] on link "3" at bounding box center [550, 461] width 18 height 14
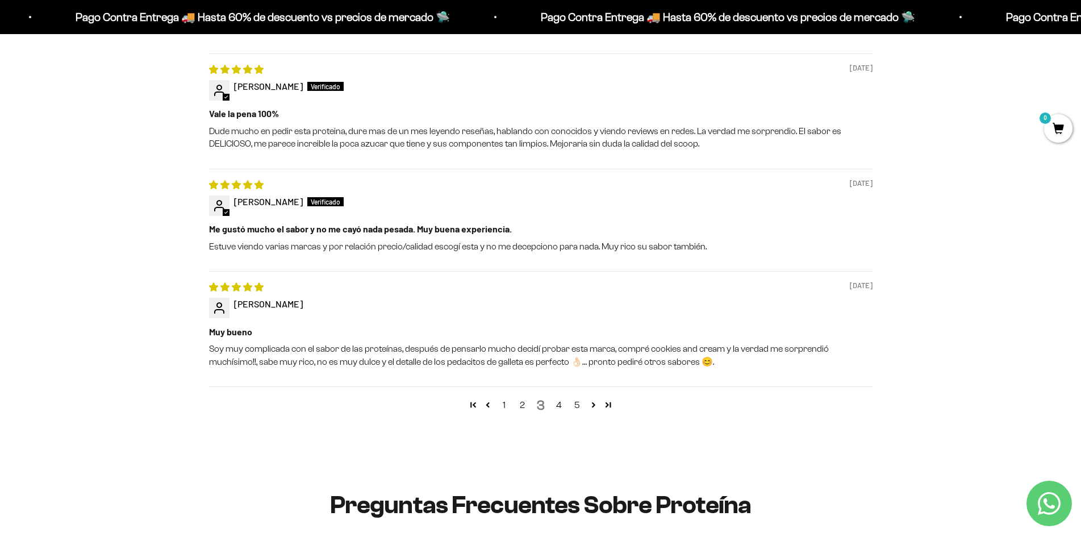
scroll to position [1344, 0]
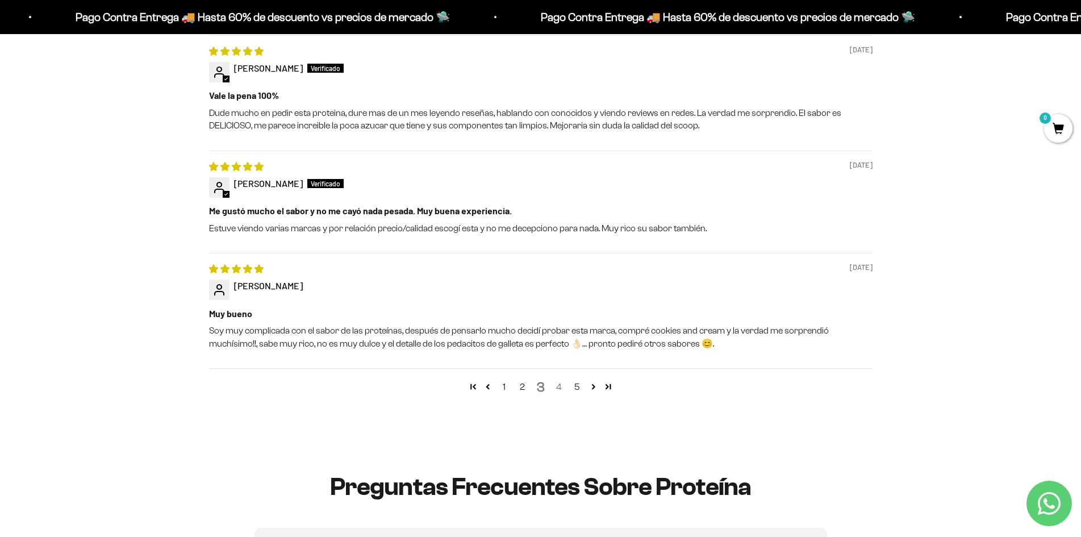
click at [564, 383] on link "4" at bounding box center [559, 387] width 18 height 14
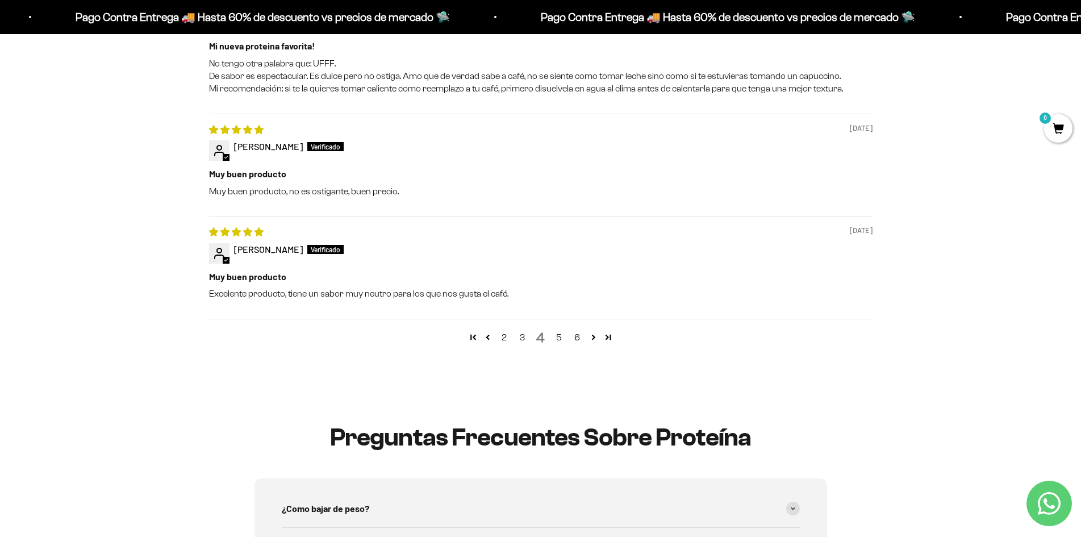
scroll to position [1515, 0]
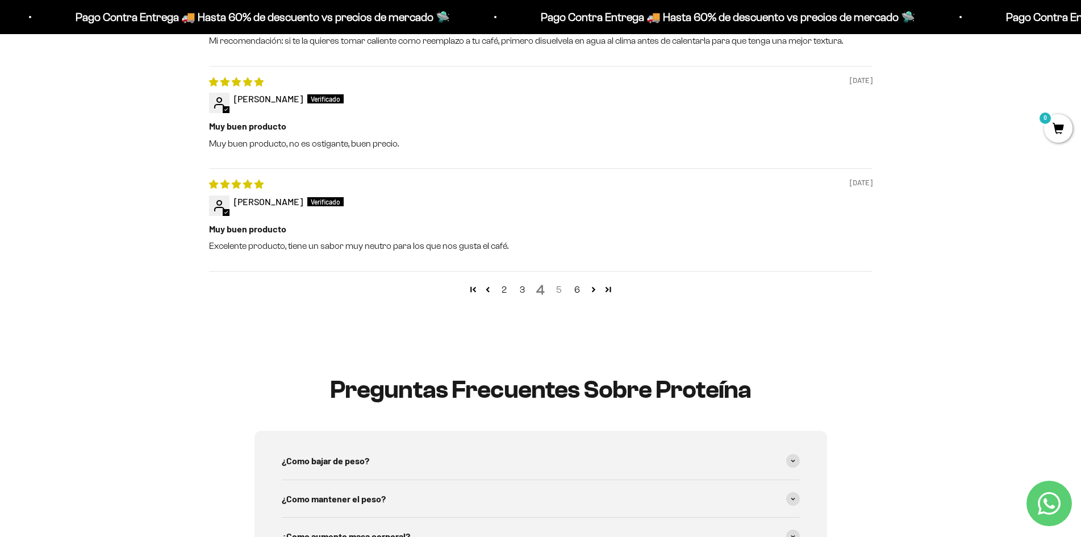
click at [561, 286] on link "5" at bounding box center [559, 290] width 18 height 14
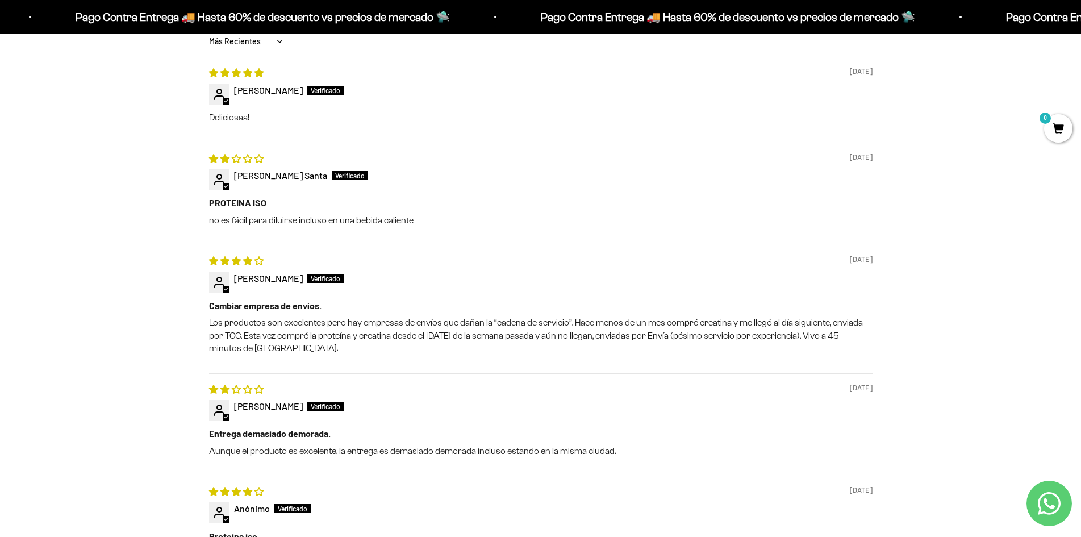
scroll to position [890, 0]
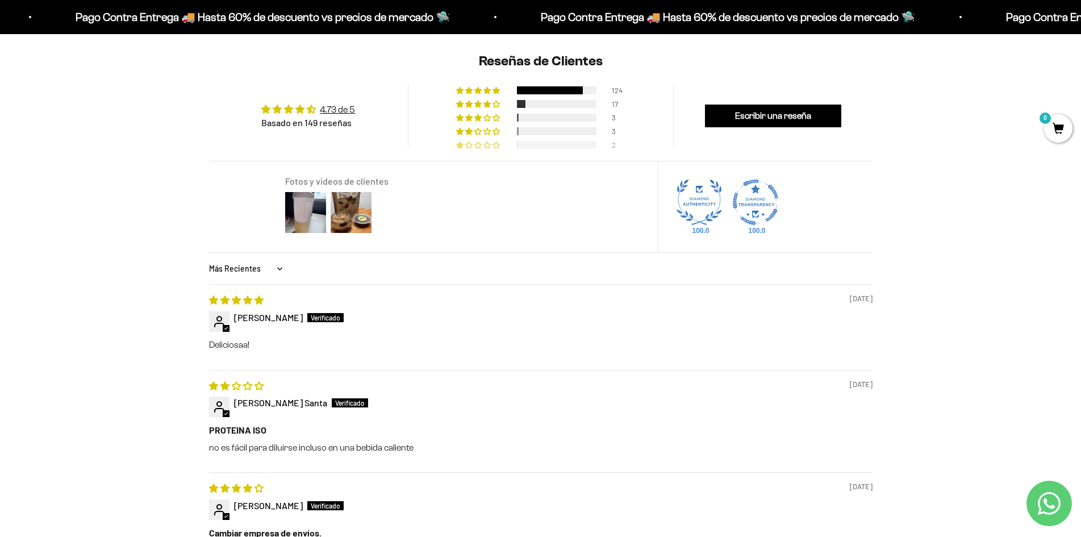
click at [484, 144] on span "1% (2) reviews with 1 star rating" at bounding box center [487, 144] width 9 height 7
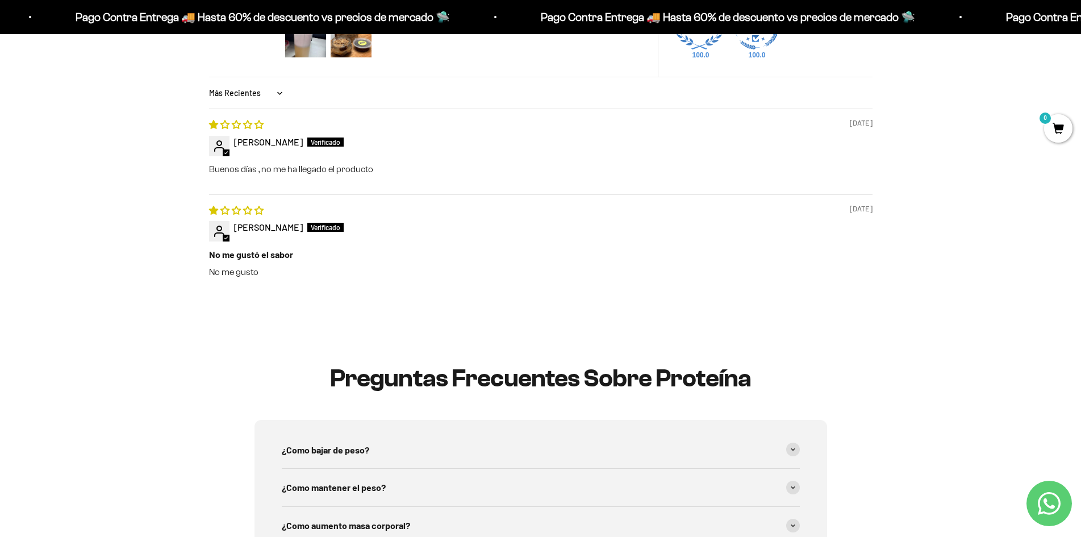
scroll to position [912, 0]
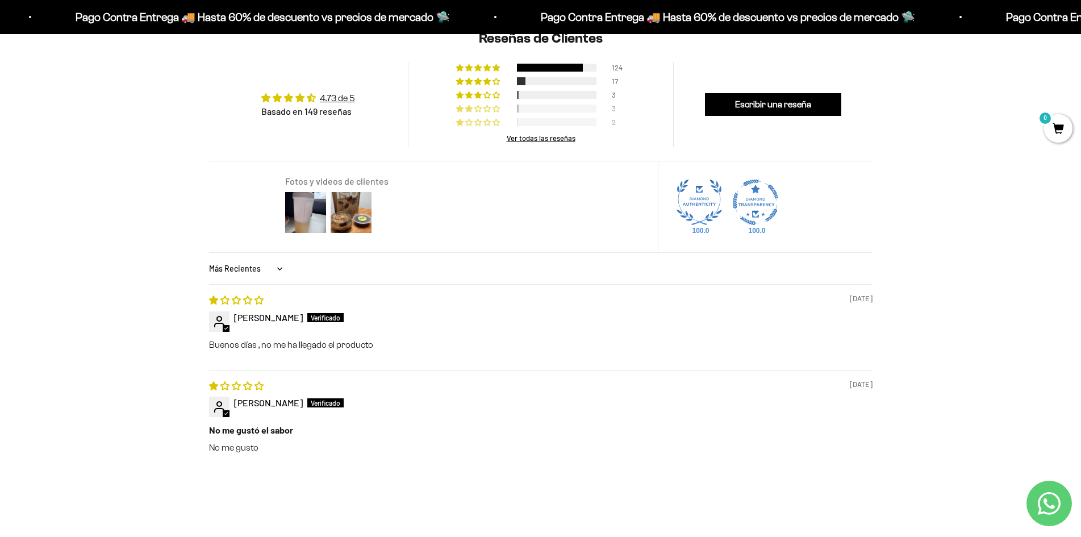
click at [483, 111] on span "2% (3) reviews with 2 star rating" at bounding box center [478, 108] width 9 height 7
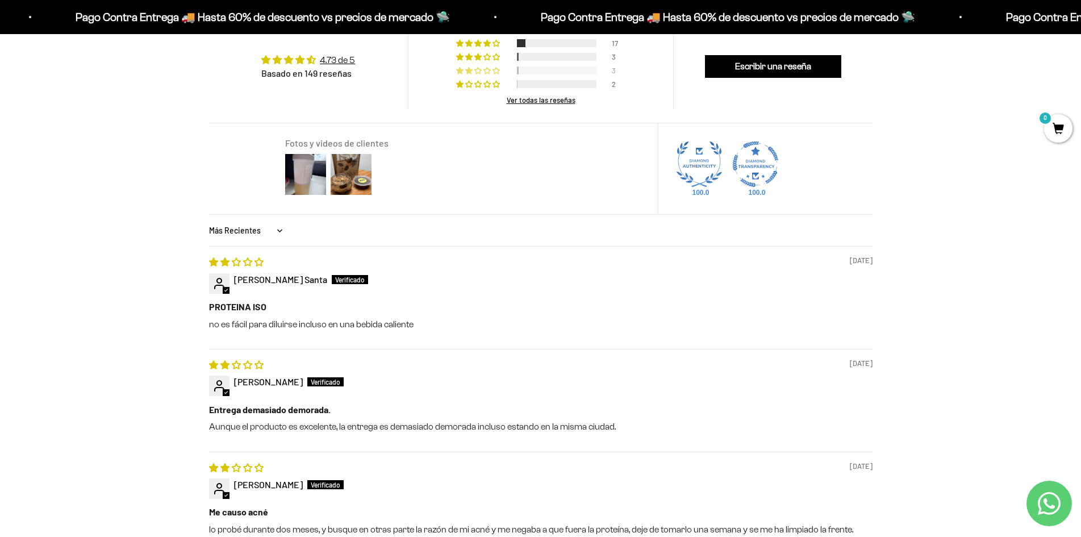
scroll to position [856, 0]
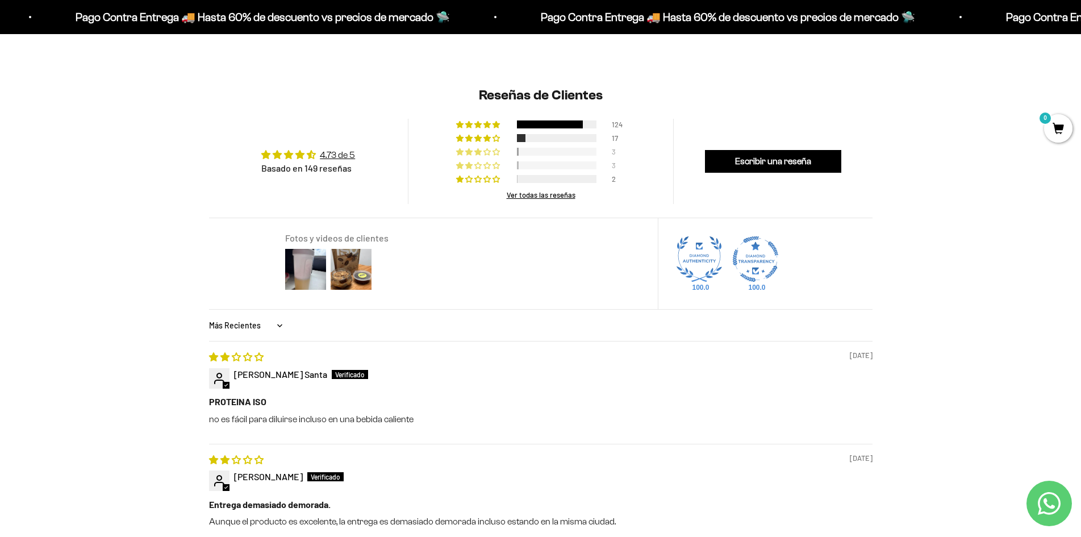
click at [488, 152] on span "2% (3) reviews with 3 star rating" at bounding box center [487, 151] width 9 height 7
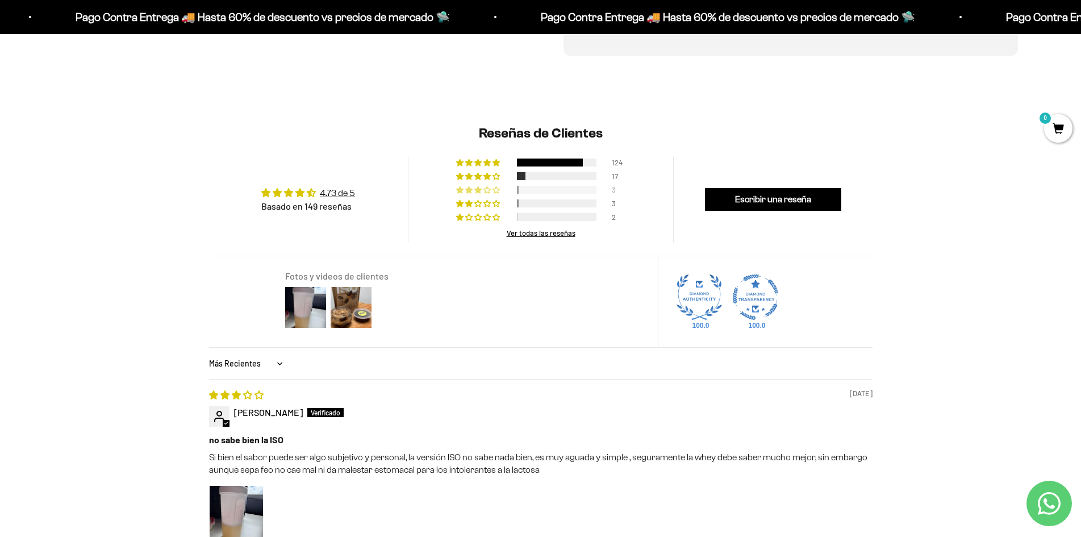
scroll to position [799, 0]
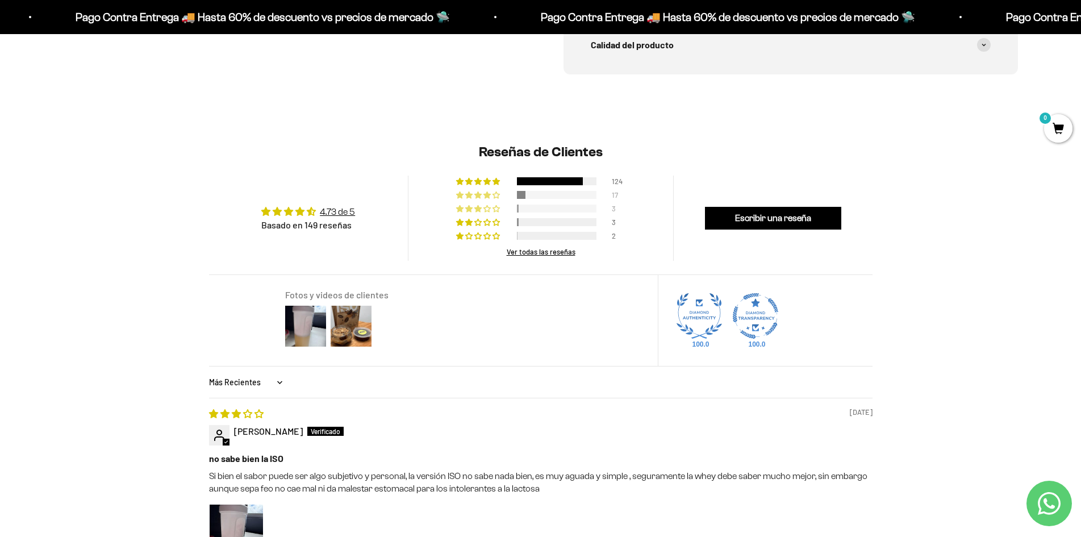
click at [476, 196] on span "11% (17) reviews with 4 star rating" at bounding box center [478, 194] width 9 height 7
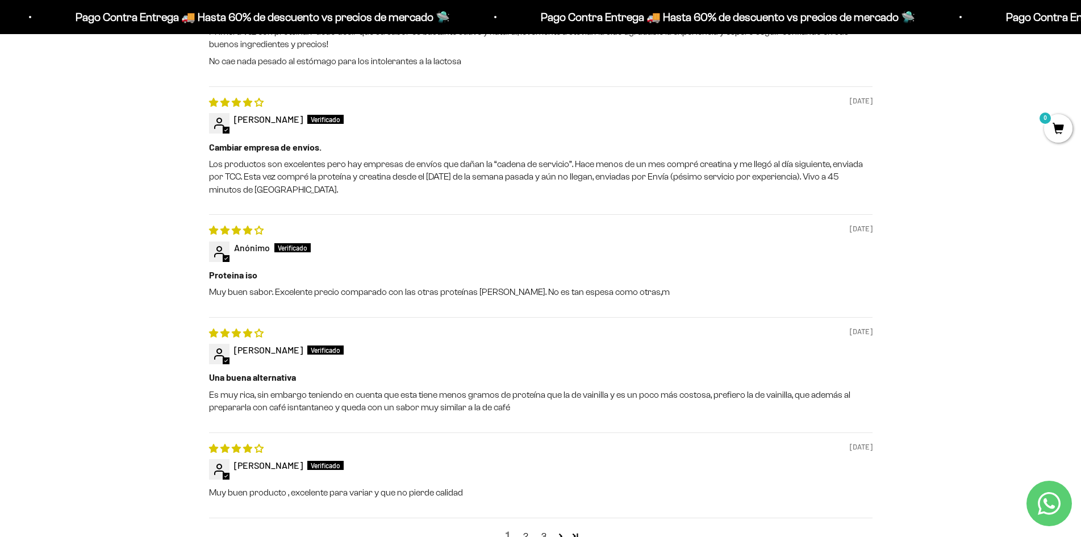
scroll to position [1310, 0]
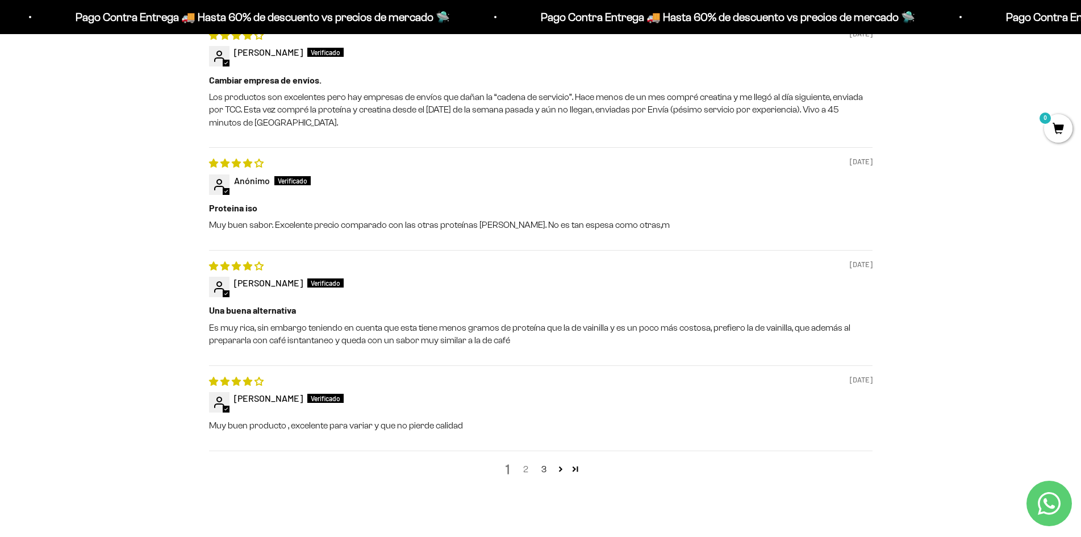
click at [527, 470] on link "2" at bounding box center [526, 469] width 18 height 14
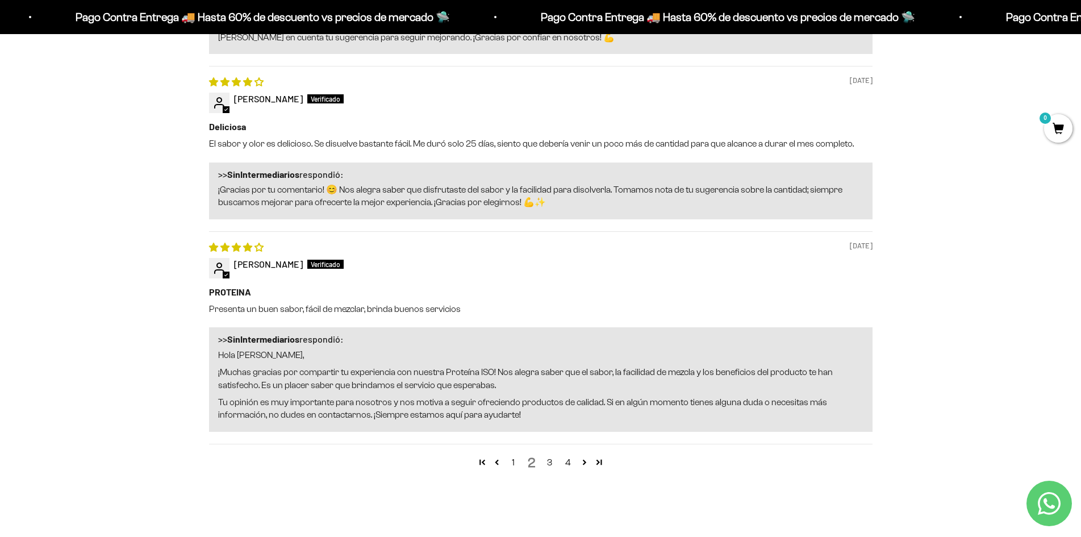
scroll to position [1537, 0]
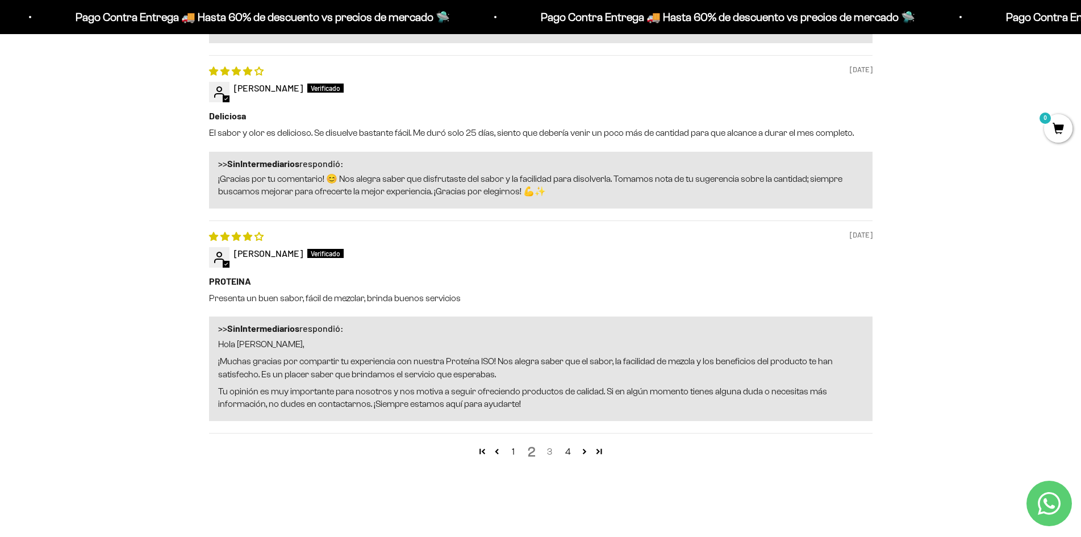
click at [552, 451] on link "3" at bounding box center [550, 452] width 18 height 14
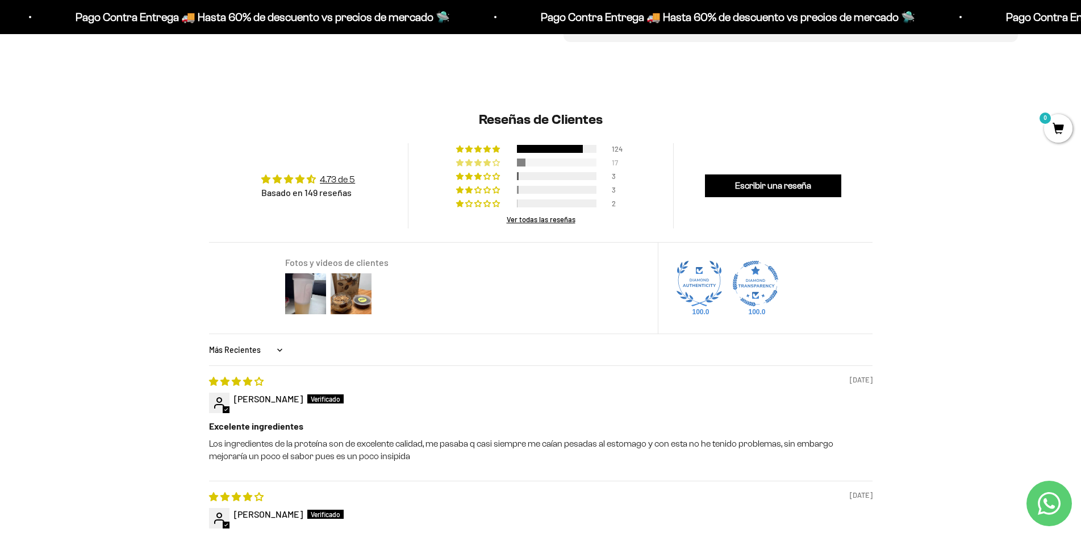
scroll to position [799, 0]
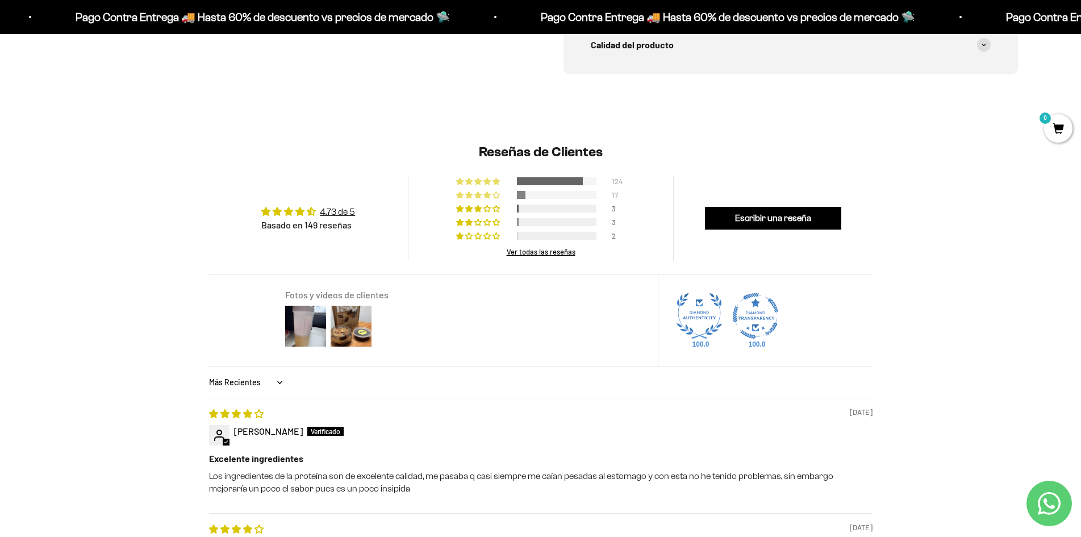
click at [475, 178] on span "83% (124) reviews with 5 star rating" at bounding box center [478, 181] width 9 height 7
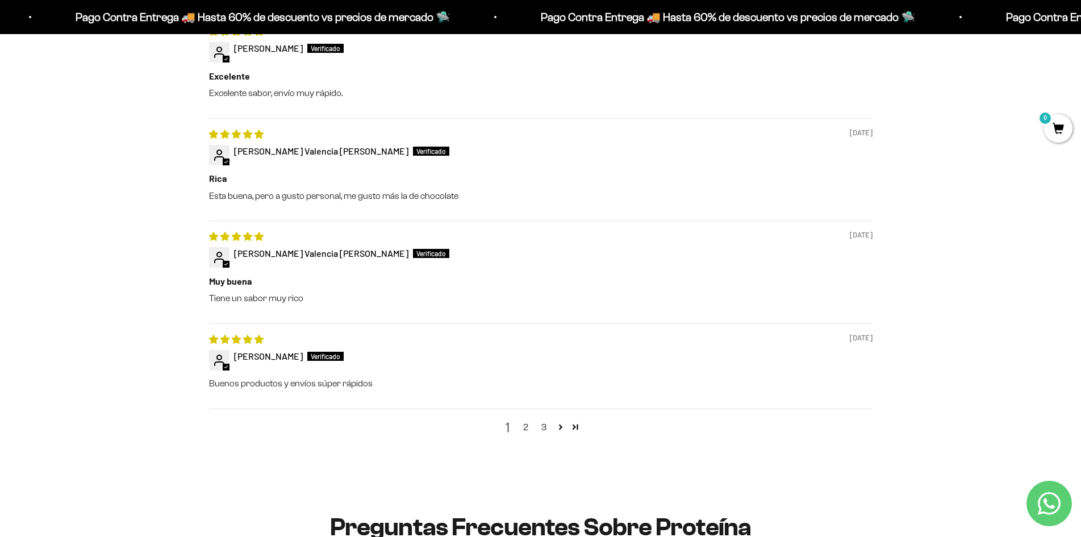
scroll to position [1367, 0]
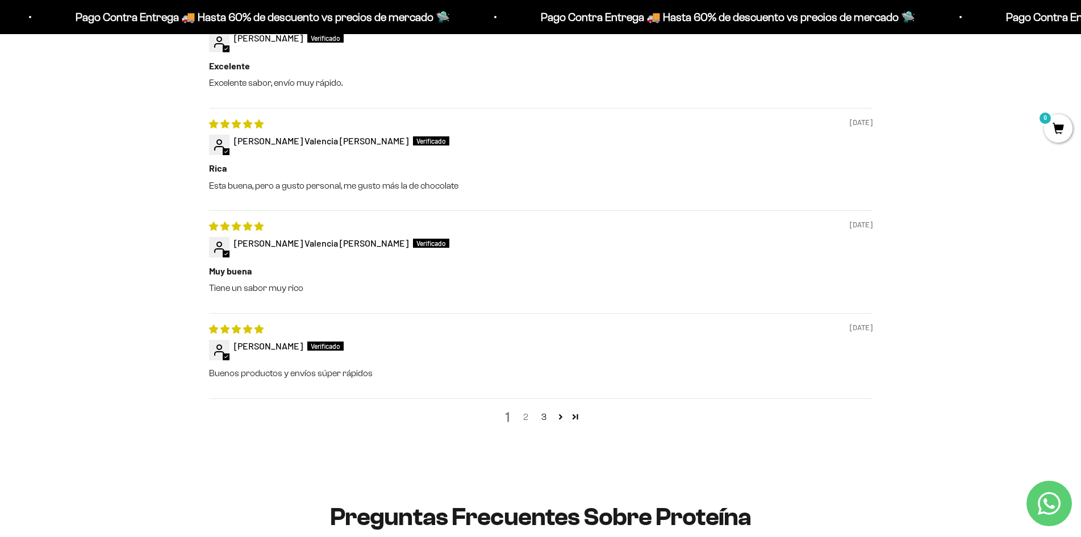
click at [527, 417] on link "2" at bounding box center [526, 417] width 18 height 14
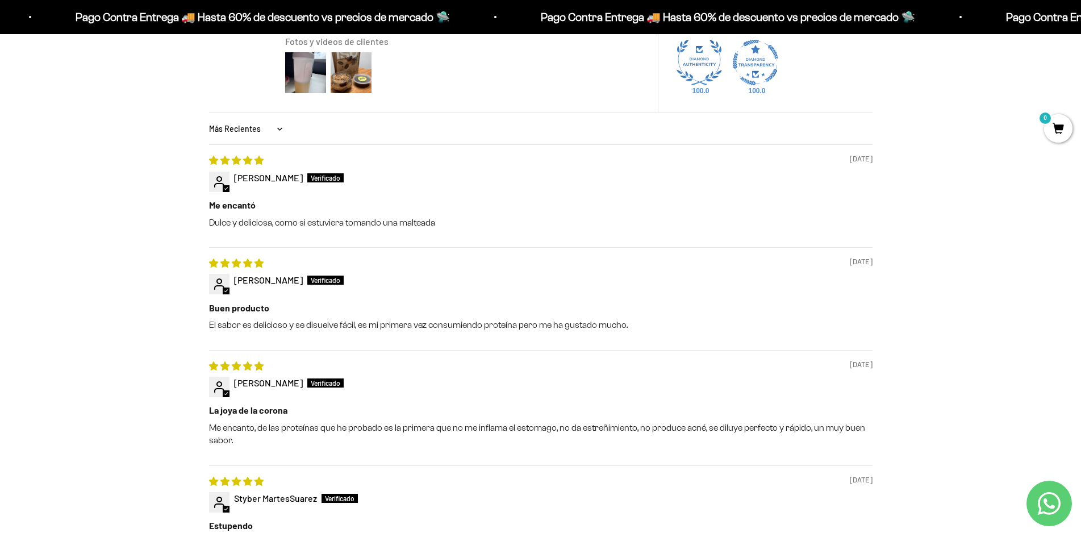
scroll to position [1083, 0]
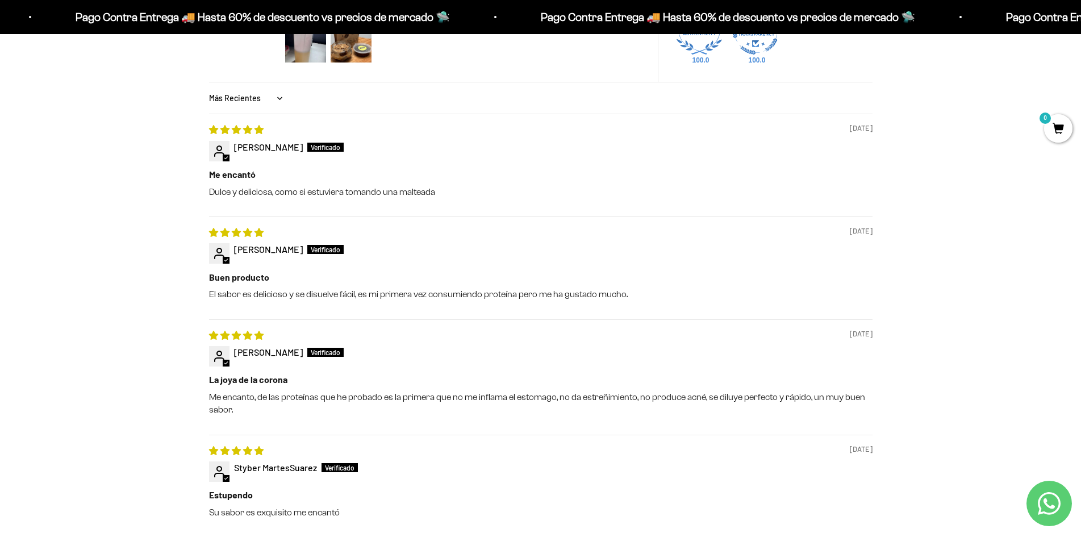
click at [298, 147] on span "María Camila Durango" at bounding box center [268, 146] width 69 height 11
click at [342, 144] on span at bounding box center [325, 147] width 36 height 9
click at [224, 152] on div at bounding box center [219, 151] width 20 height 20
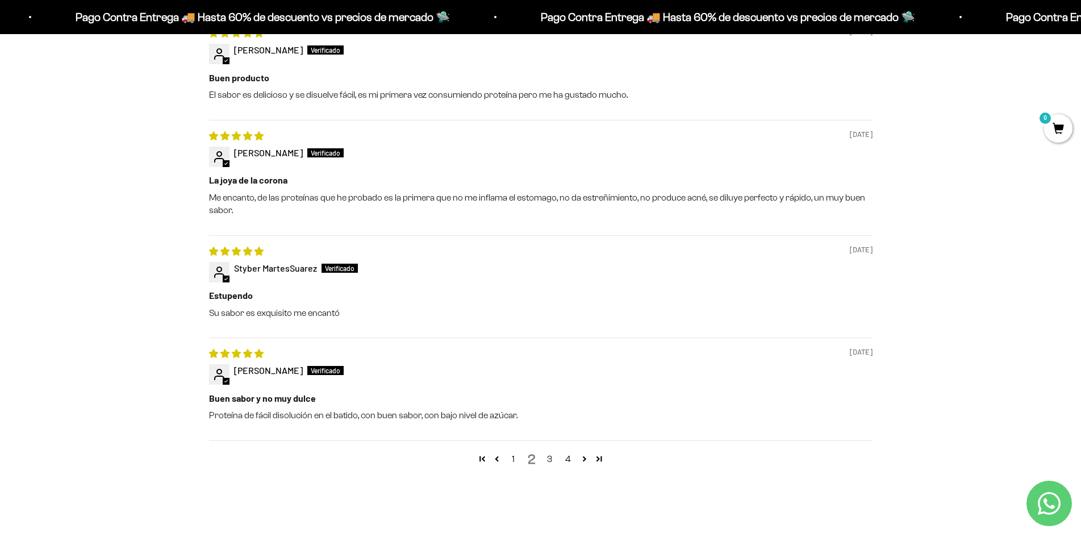
scroll to position [1367, 0]
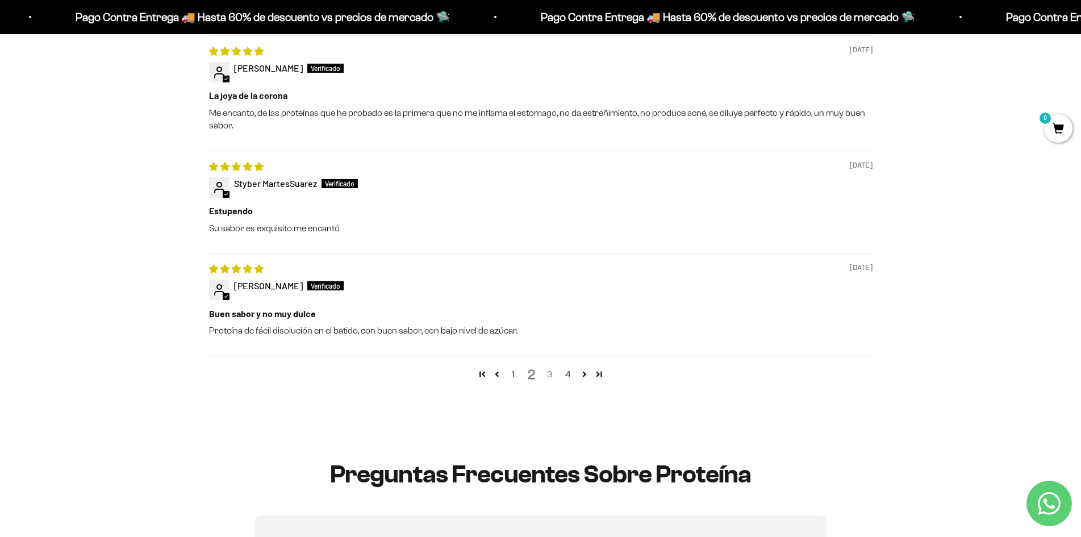
click at [547, 375] on link "3" at bounding box center [550, 375] width 18 height 14
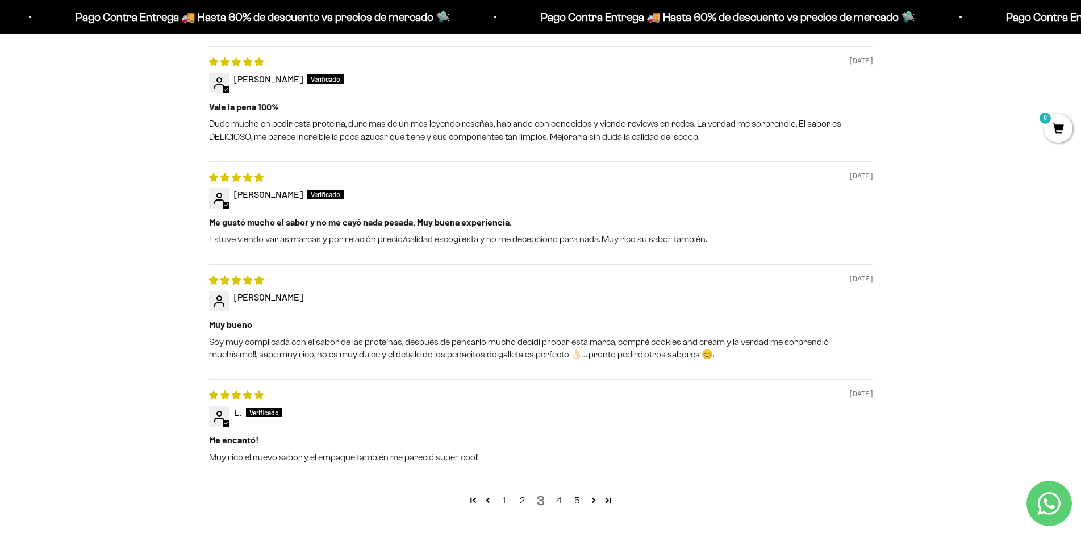
scroll to position [1310, 0]
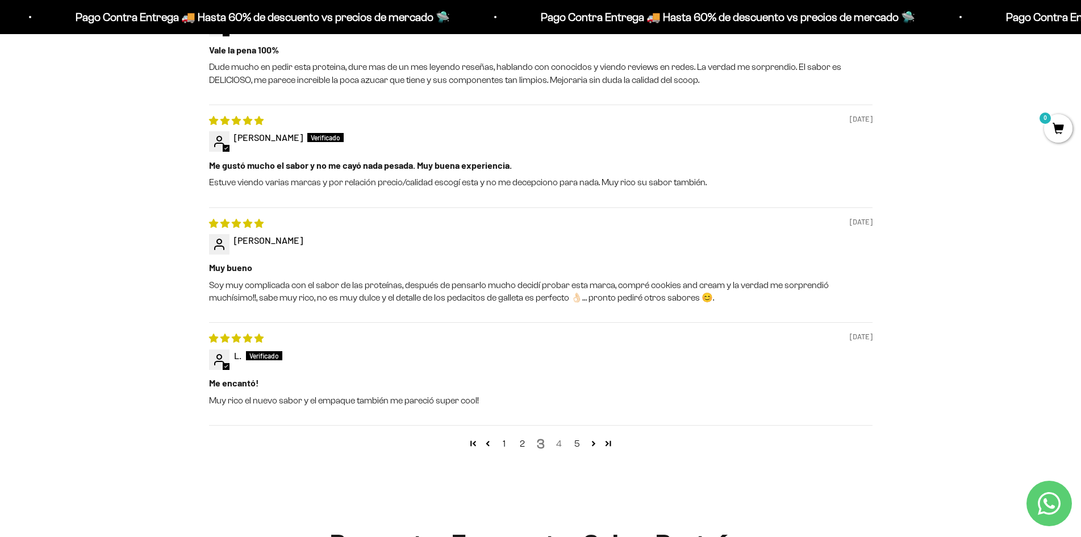
click at [556, 439] on link "4" at bounding box center [559, 444] width 18 height 14
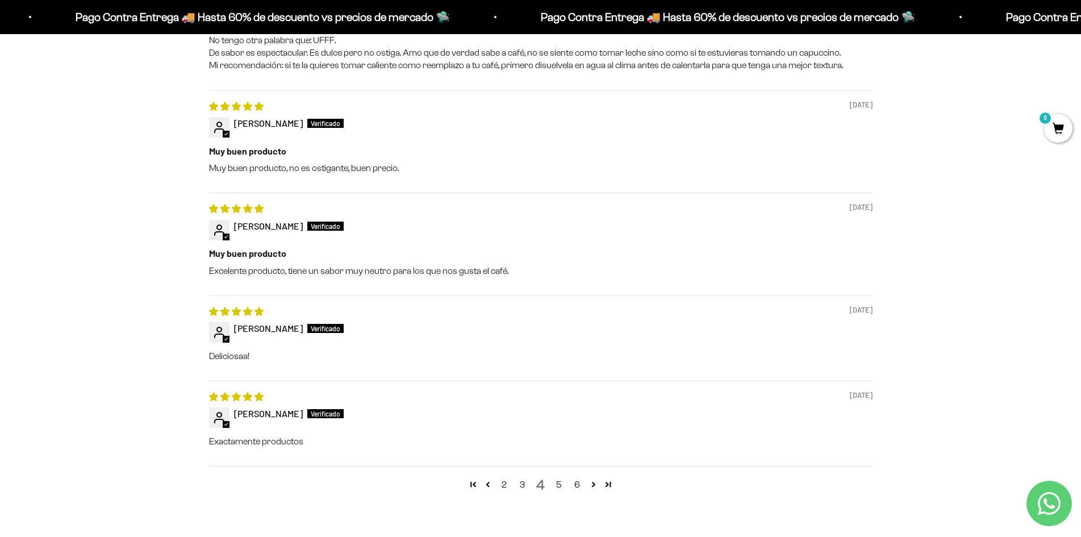
scroll to position [1253, 0]
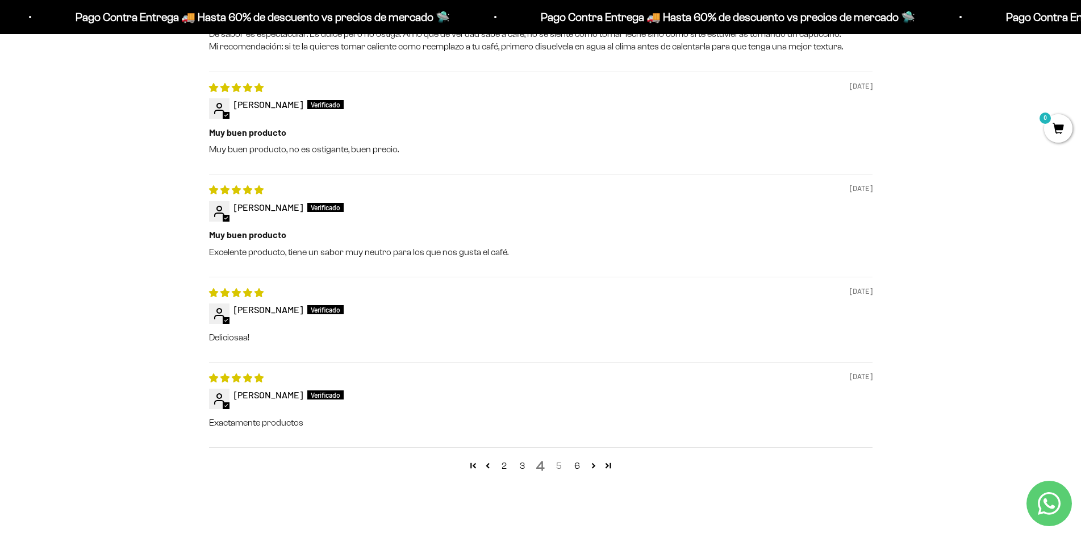
click at [560, 468] on link "5" at bounding box center [559, 466] width 18 height 14
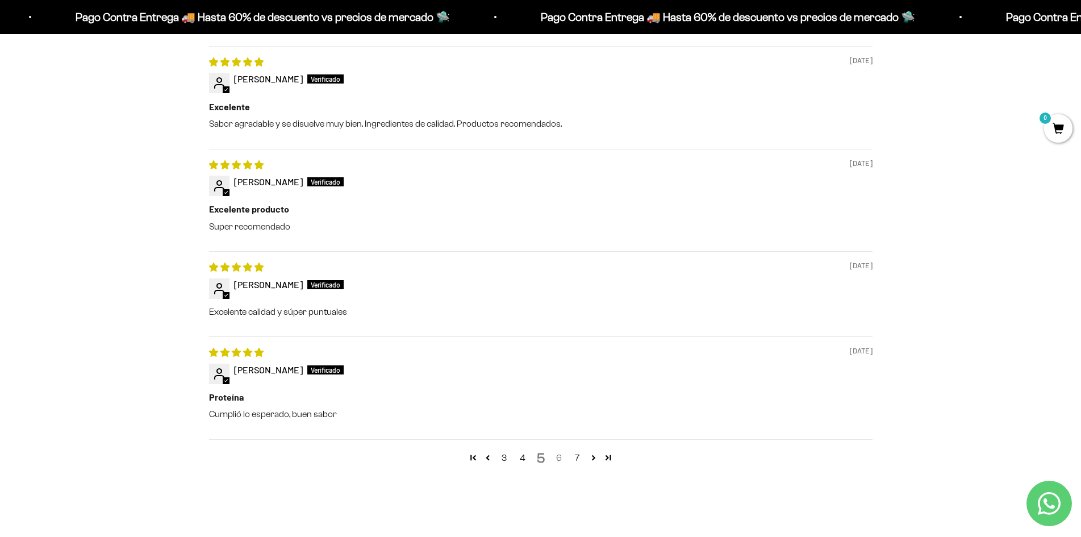
click at [560, 457] on link "6" at bounding box center [559, 458] width 18 height 14
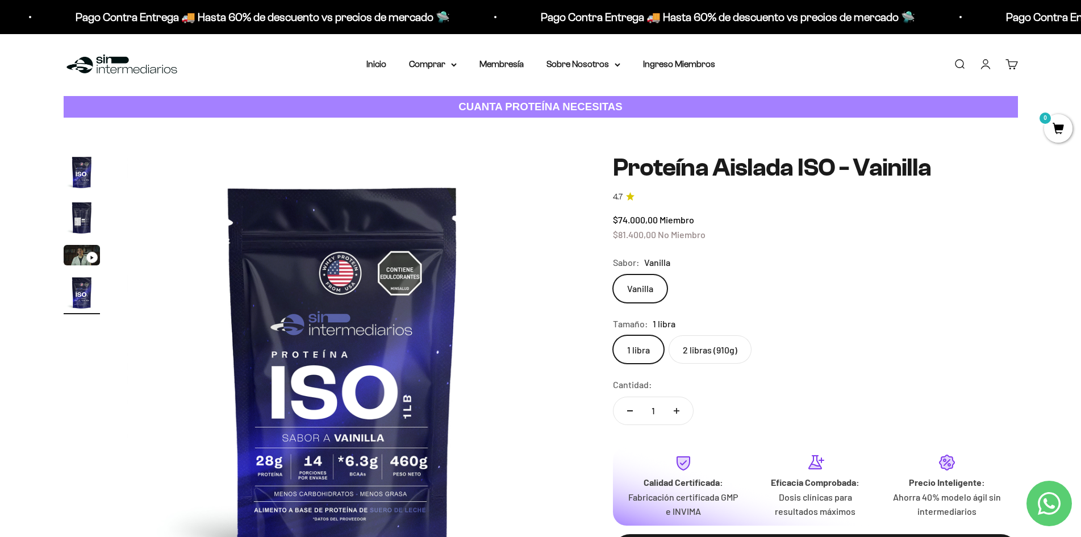
scroll to position [0, 0]
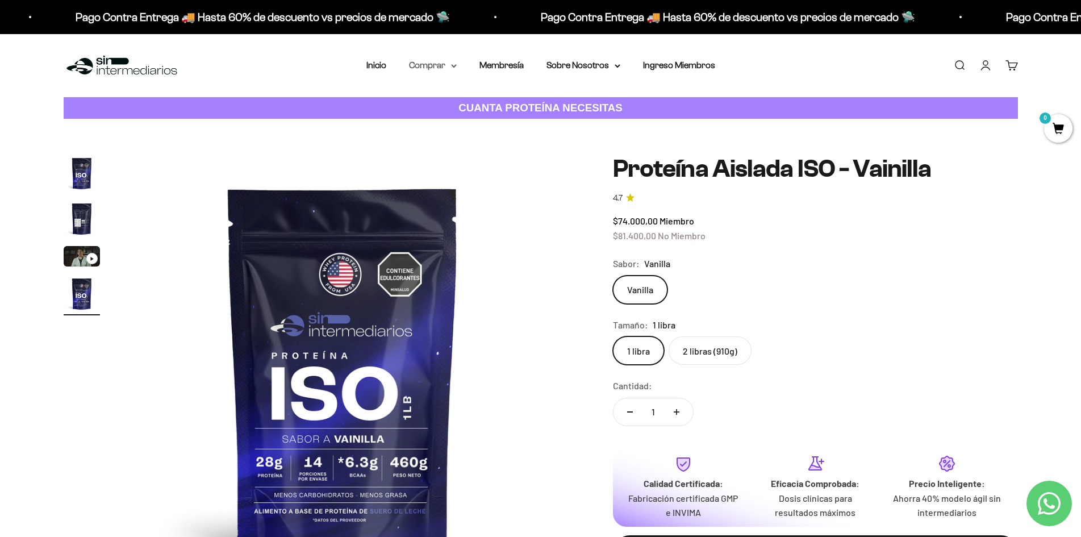
click at [431, 61] on summary "Comprar" at bounding box center [433, 65] width 48 height 15
click at [491, 101] on summary "Proteínas" at bounding box center [463, 101] width 94 height 15
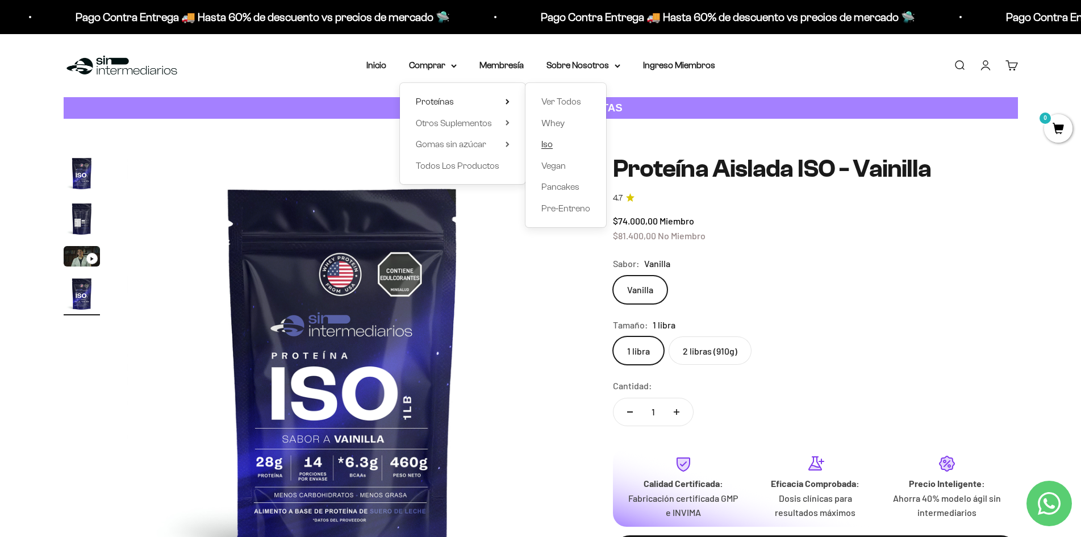
click at [547, 145] on span "Iso" at bounding box center [546, 144] width 11 height 10
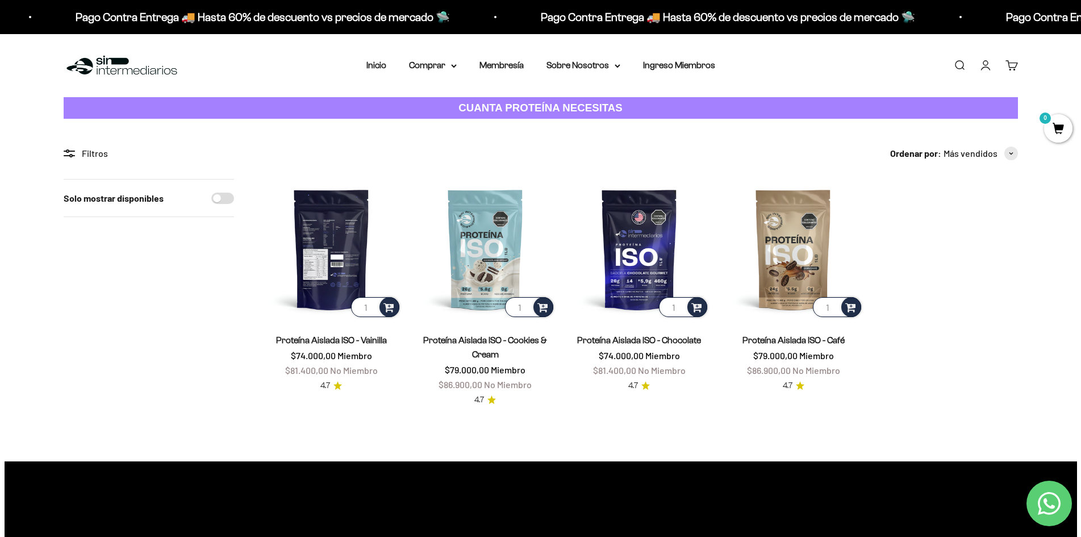
click at [341, 251] on img at bounding box center [331, 249] width 140 height 140
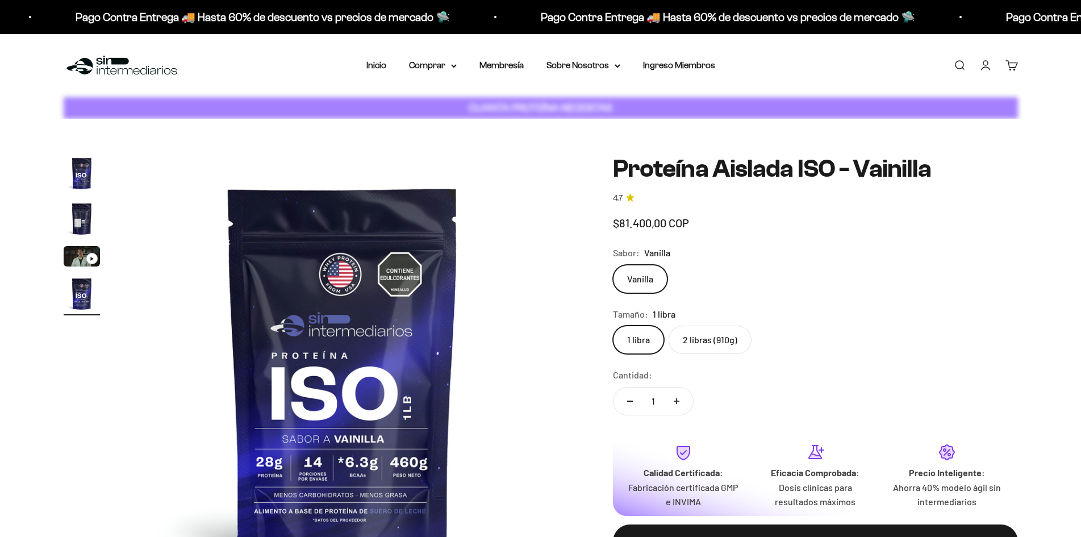
scroll to position [0, 1335]
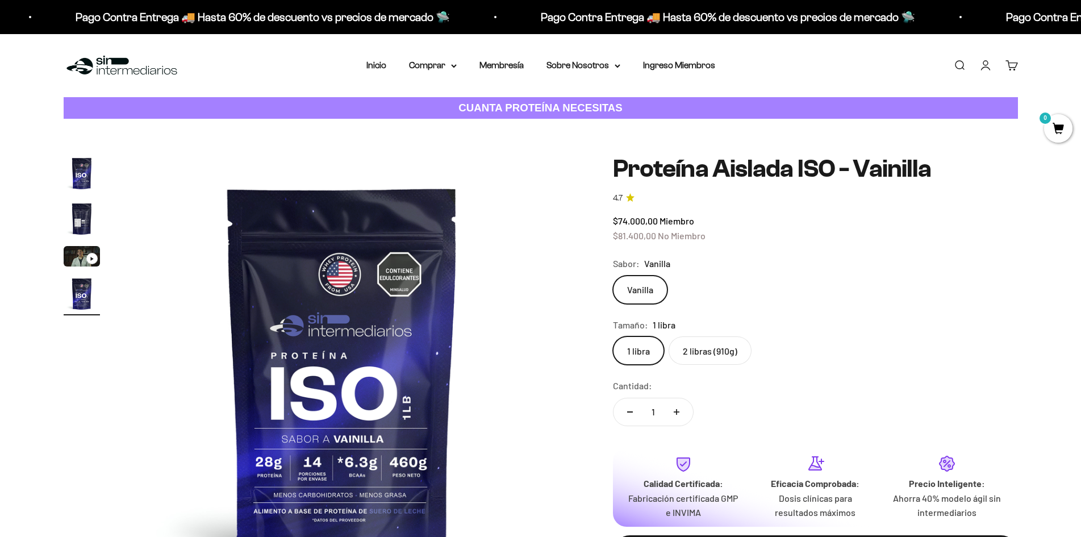
click at [625, 352] on label "1 libra" at bounding box center [638, 350] width 51 height 28
click at [613, 336] on input "1 libra" at bounding box center [612, 336] width 1 height 1
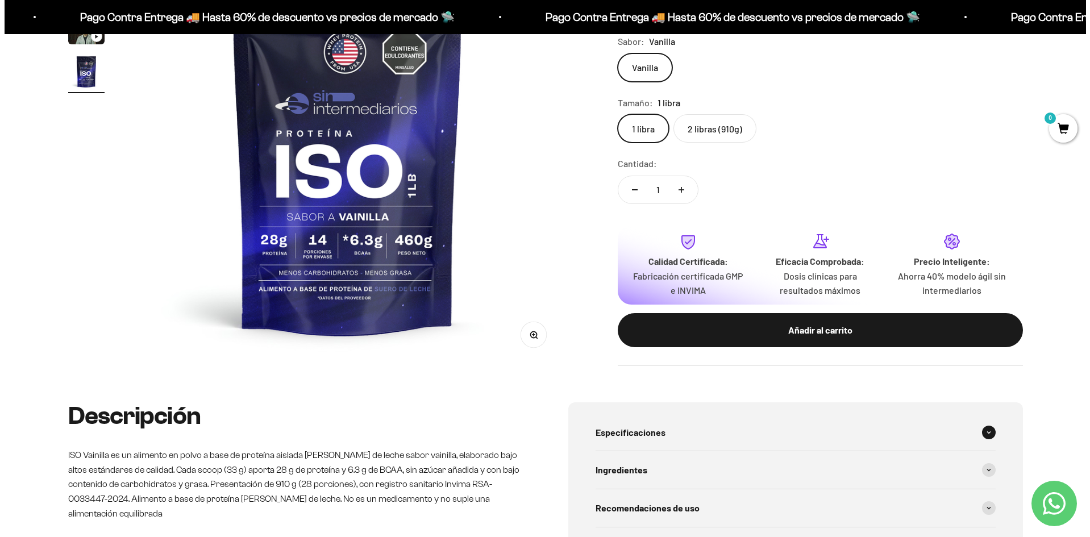
scroll to position [114, 0]
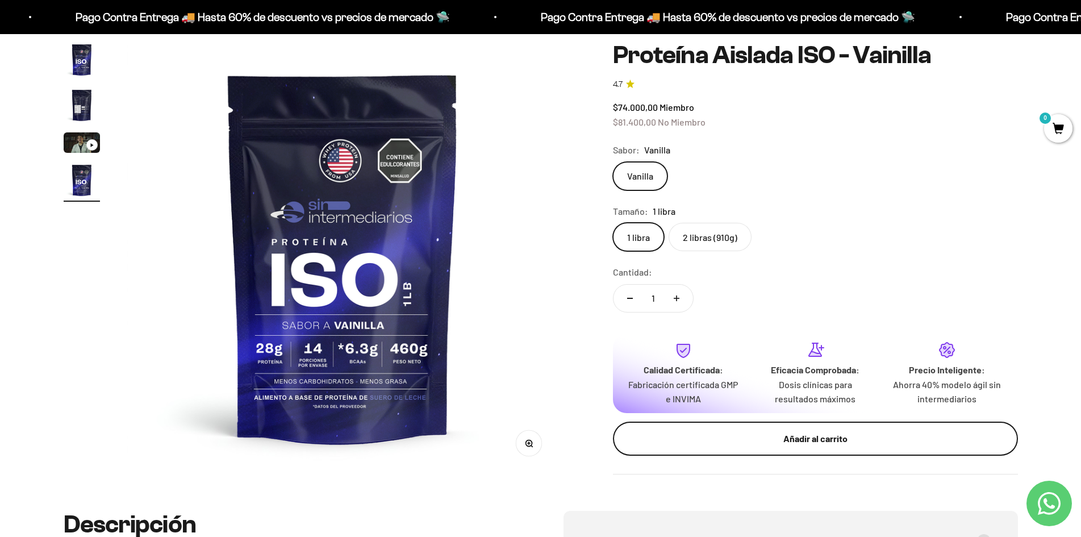
click at [799, 440] on div "Añadir al carrito" at bounding box center [816, 438] width 360 height 15
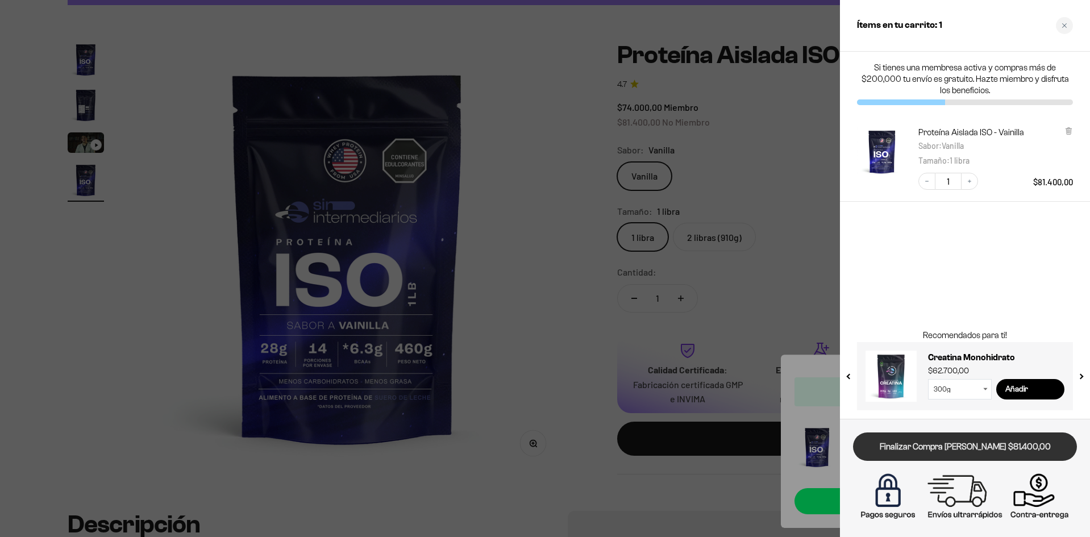
click at [1002, 448] on link "Finalizar Compra [PERSON_NAME] $81.400,00" at bounding box center [965, 446] width 224 height 29
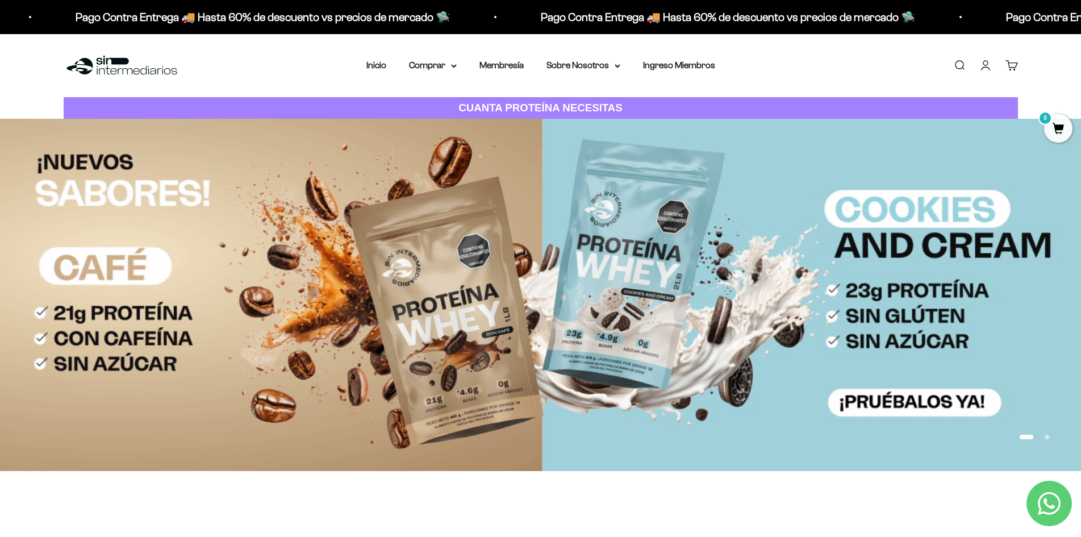
click at [983, 65] on link "Cuenta" at bounding box center [985, 65] width 12 height 12
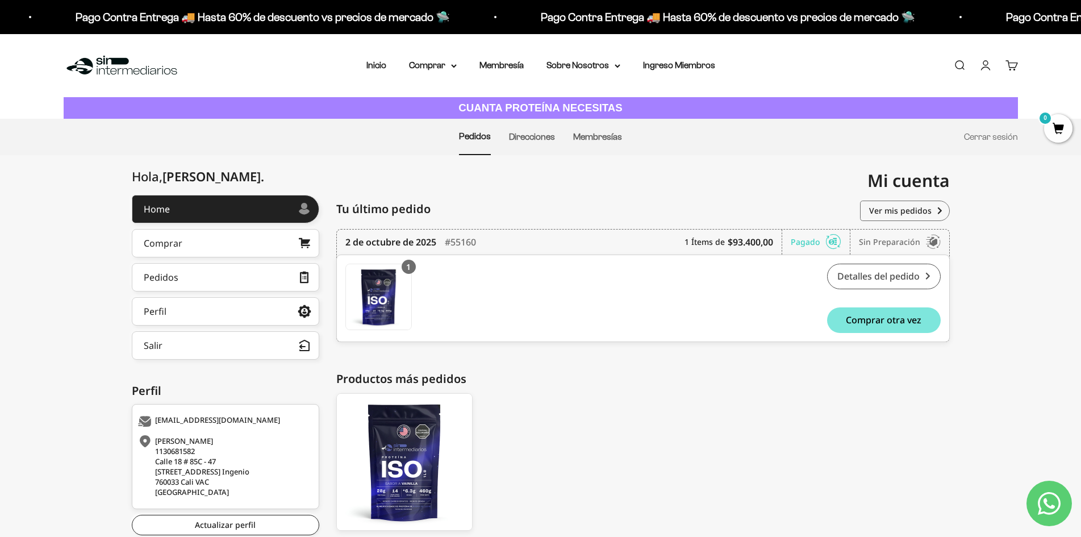
click at [861, 276] on link "Detalles del pedido" at bounding box center [884, 277] width 114 height 26
